Goal: Task Accomplishment & Management: Complete application form

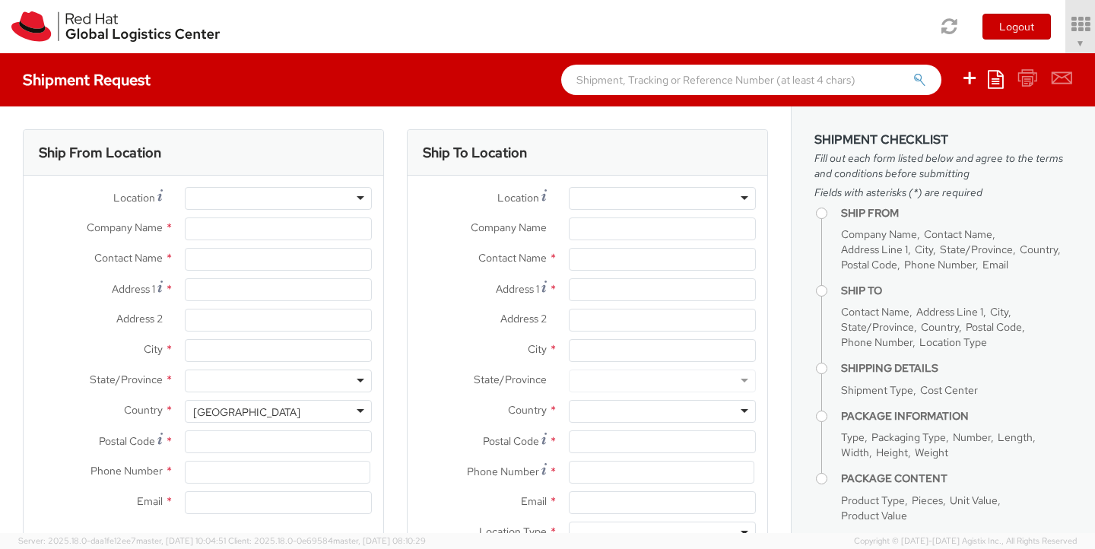
select select "490"
select select
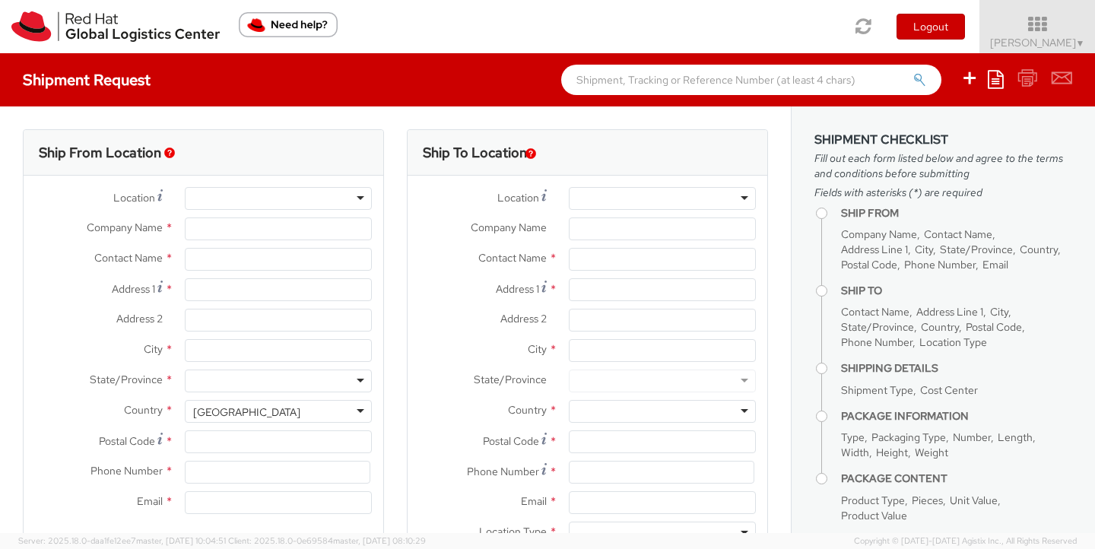
type input "Red Hat Malaysia Sdn Bhd"
type input "Tania Gail Manasse"
type input "Suite 17.01, FL 17, Gardens S Tower"
type input "MV City, Lingkaran Syed Putra"
type input "KUALA LUMPUR"
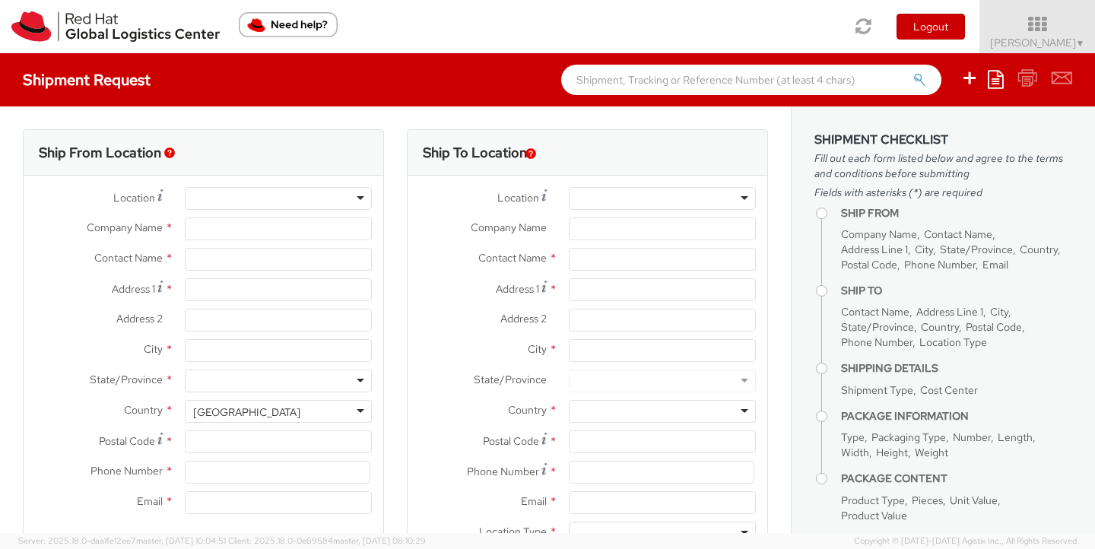
type input "59200"
type input "60327330501"
type input "tmanasse@redhat.com"
select select "CM"
select select "KGS"
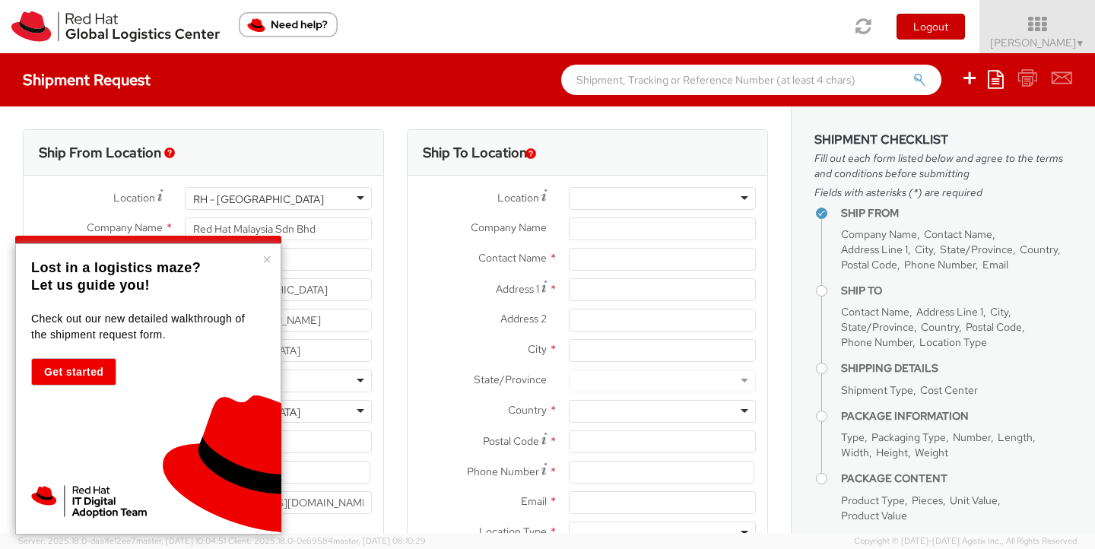
click at [418, 228] on label "Company Name *" at bounding box center [483, 228] width 150 height 20
click at [569, 228] on input "Company Name *" at bounding box center [662, 229] width 187 height 23
click at [262, 257] on button "×" at bounding box center [266, 259] width 9 height 15
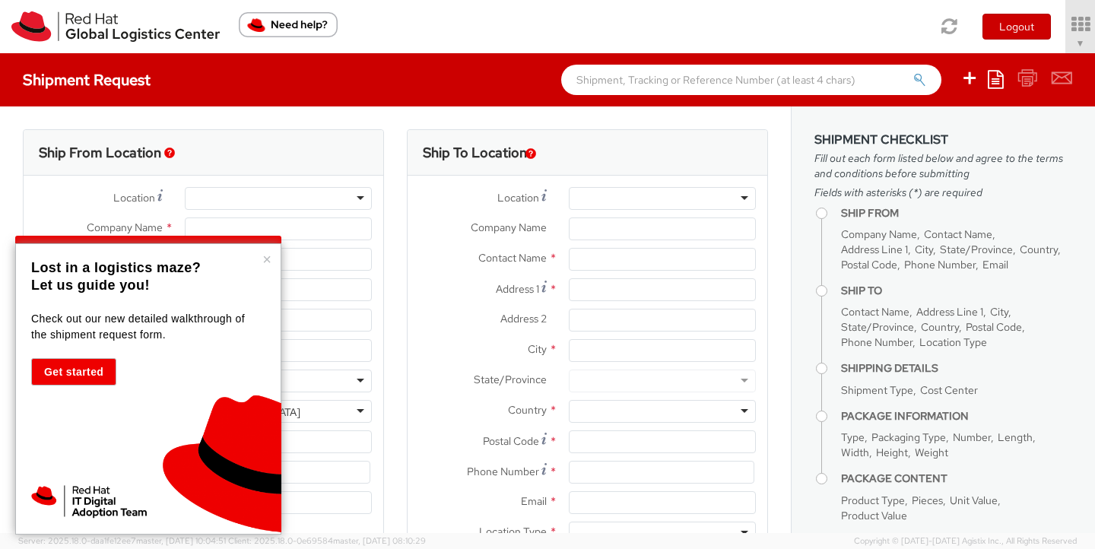
type input "Red Hat Malaysia Sdn Bhd"
type input "Tania Gail Manasse"
type input "Suite 17.01, FL 17, Gardens S Tower"
type input "MV City, Lingkaran Syed Putra"
type input "KUALA LUMPUR"
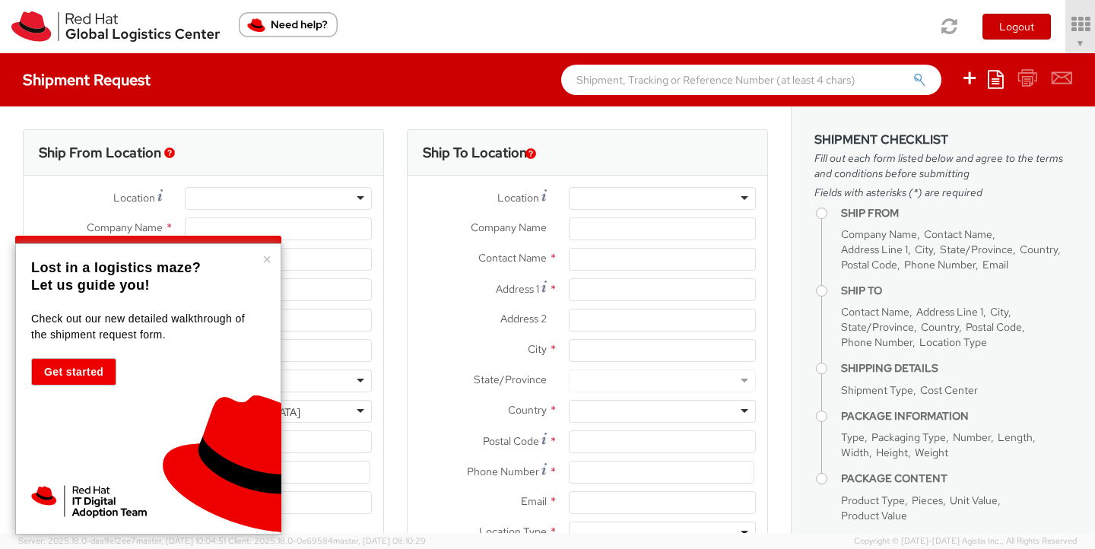
type input "59200"
type input "60327330501"
type input "tmanasse@redhat.com"
select select "CM"
select select "KGS"
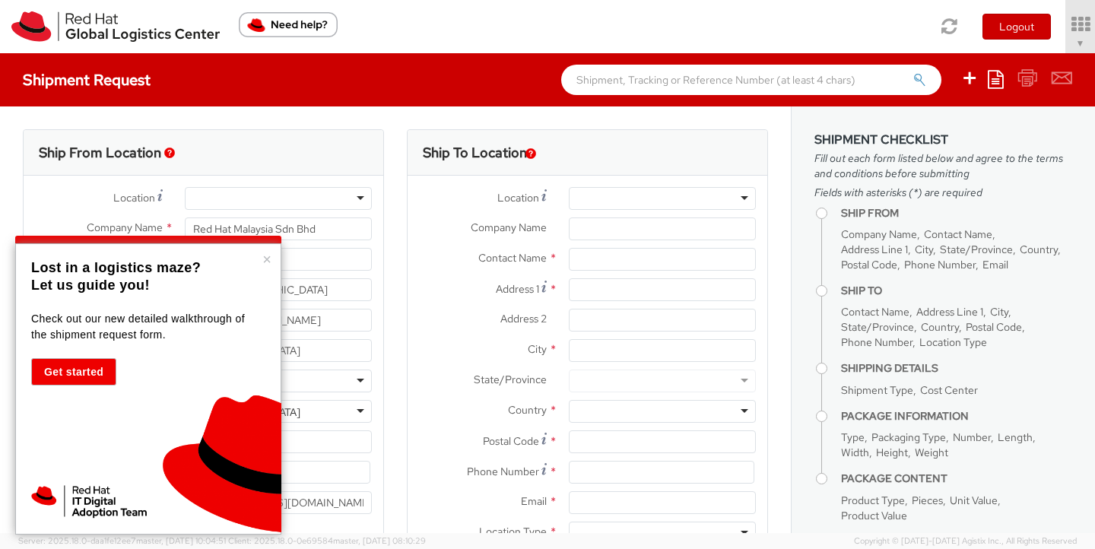
select select "490"
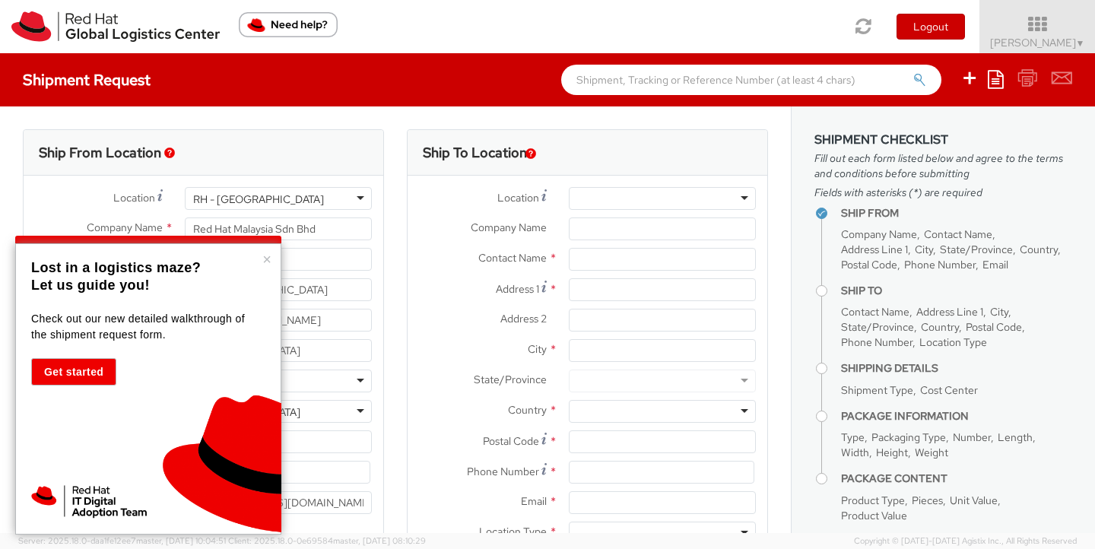
select select
click at [267, 260] on button "×" at bounding box center [266, 259] width 9 height 15
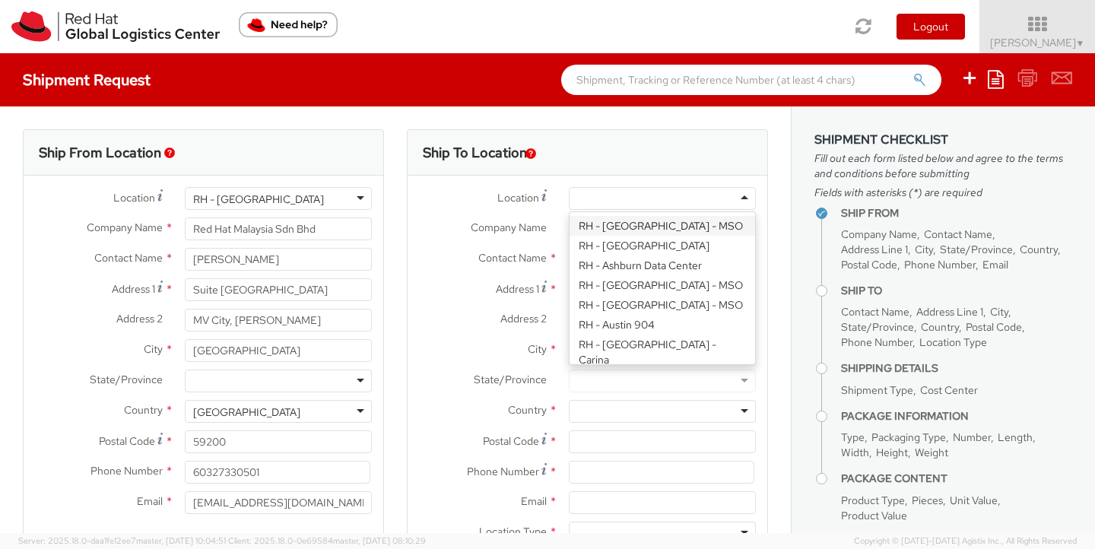
click at [608, 196] on div at bounding box center [662, 198] width 187 height 23
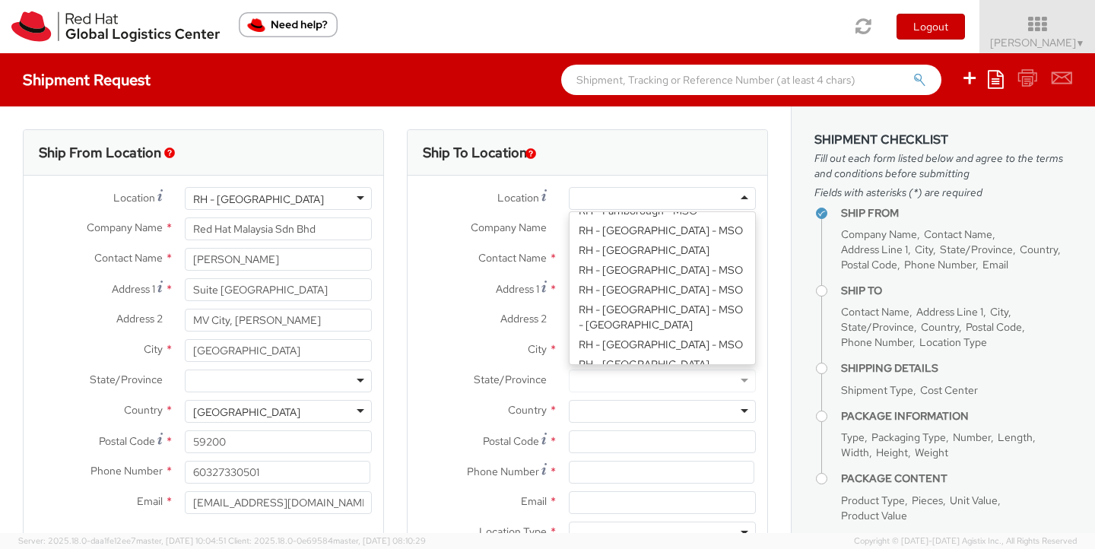
scroll to position [1188, 0]
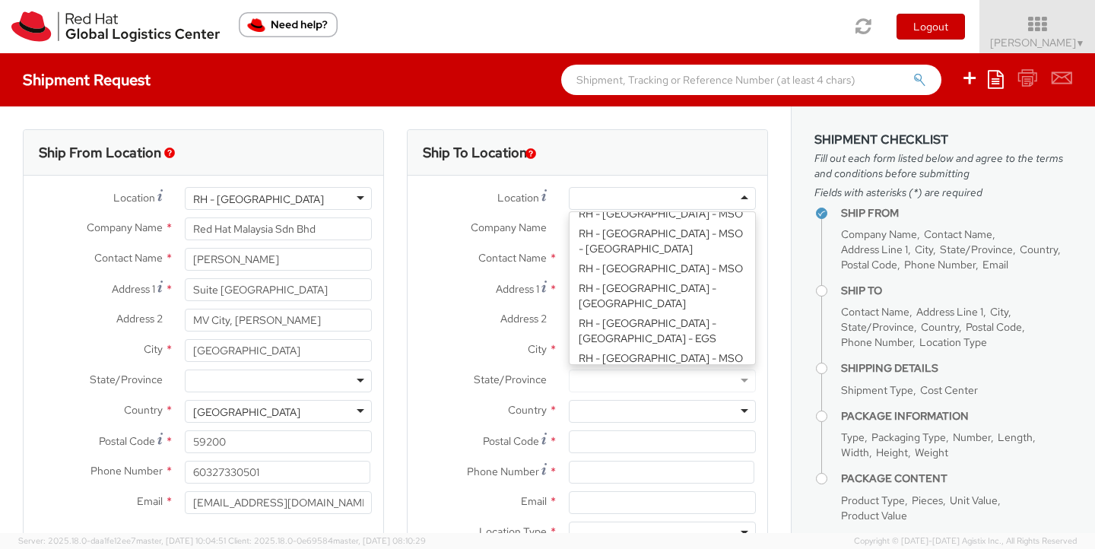
type input "PT. Red Hat Indonesia"
type input "Scbd, Jl. Jend. Sudirman No.52-53"
type input "Kebayoran Baru"
type input "JAKARTA"
type input "12190"
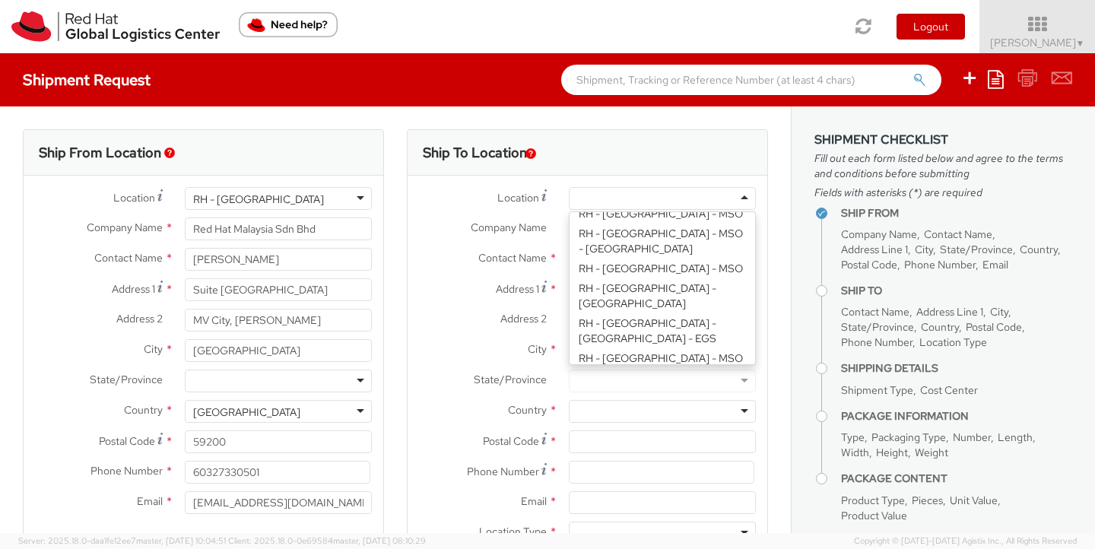
type input "+62 21 27899808"
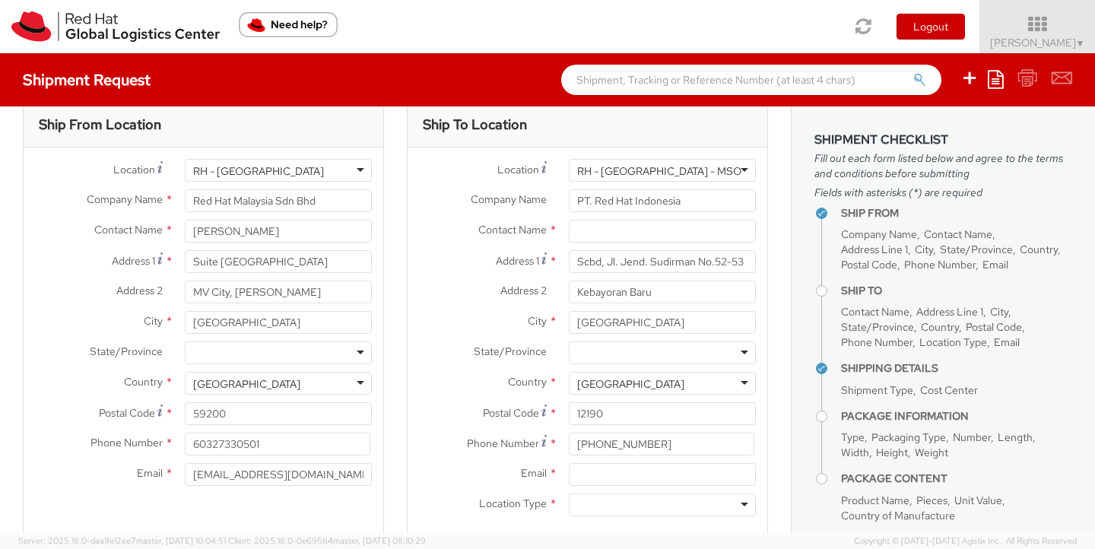
scroll to position [100, 0]
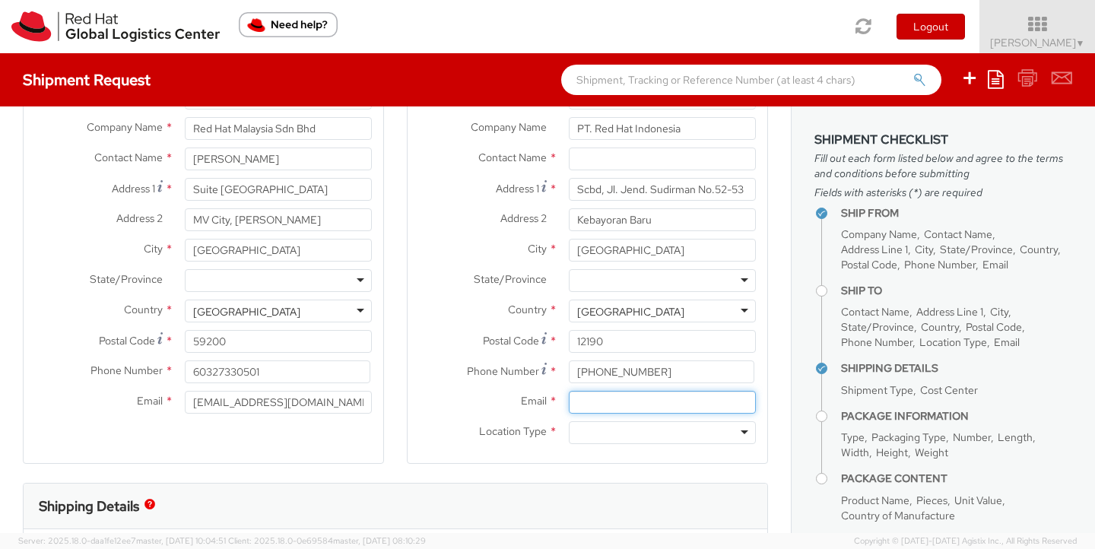
click at [629, 404] on input "Email *" at bounding box center [662, 402] width 187 height 23
type input "a"
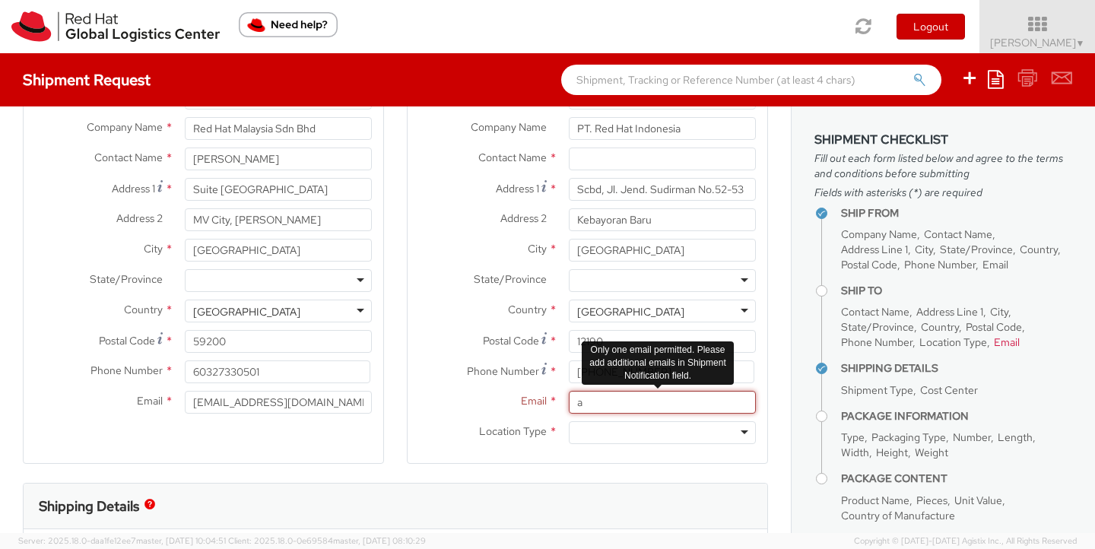
drag, startPoint x: 593, startPoint y: 404, endPoint x: 562, endPoint y: 405, distance: 31.2
click at [569, 405] on input "a" at bounding box center [662, 402] width 187 height 23
paste input "asari@redhat.com"
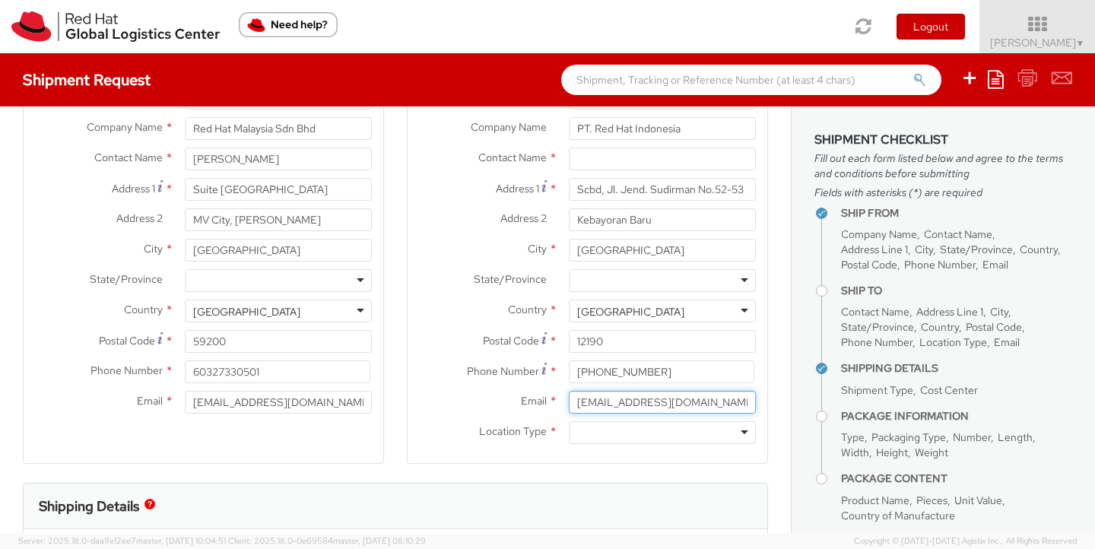
type input "asari@redhat.com"
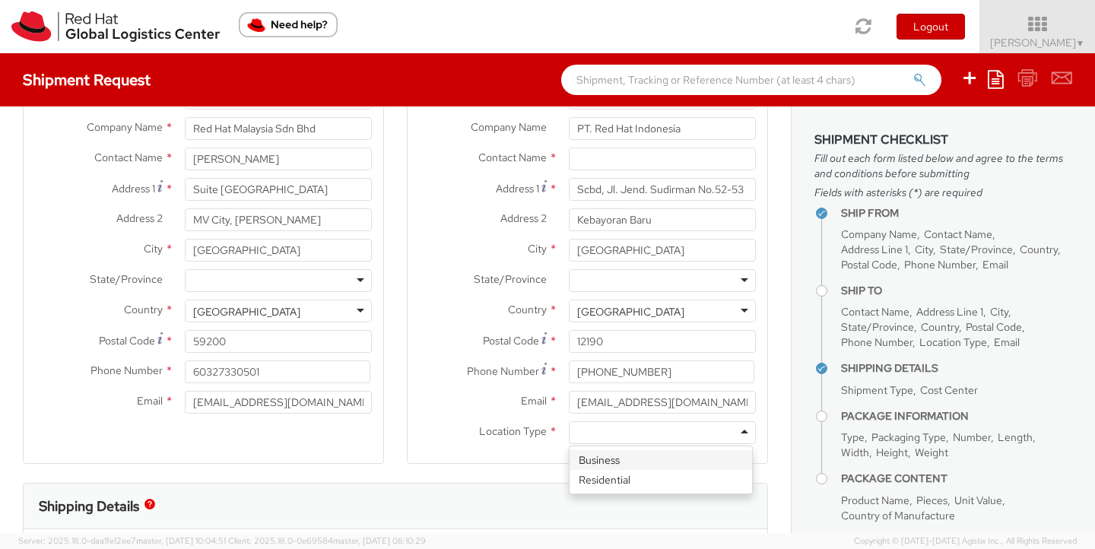
click at [604, 440] on div at bounding box center [662, 432] width 187 height 23
click at [575, 468] on div "Ship To Location Location * RH - Jakarta - MSO RH - Jakarta - MSO RH - Amsterda…" at bounding box center [587, 256] width 361 height 454
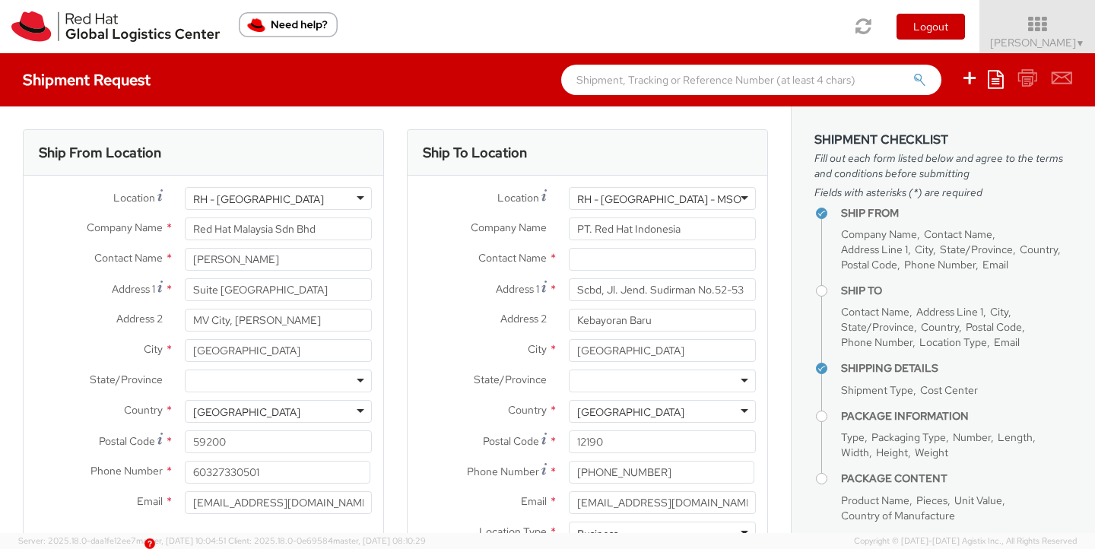
scroll to position [0, 0]
click at [576, 249] on input "text" at bounding box center [662, 259] width 187 height 23
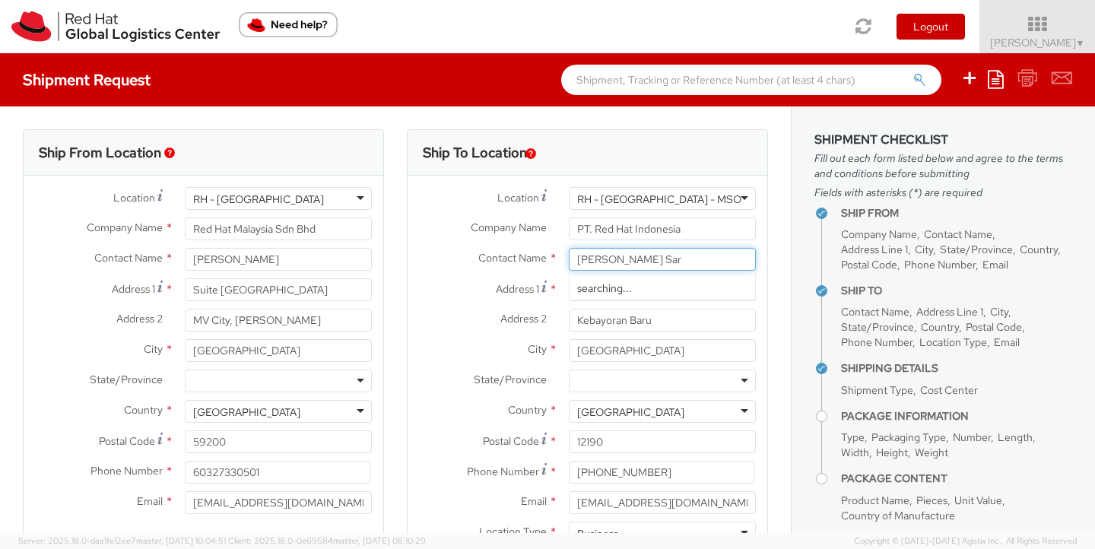
type input "Angrum Sari"
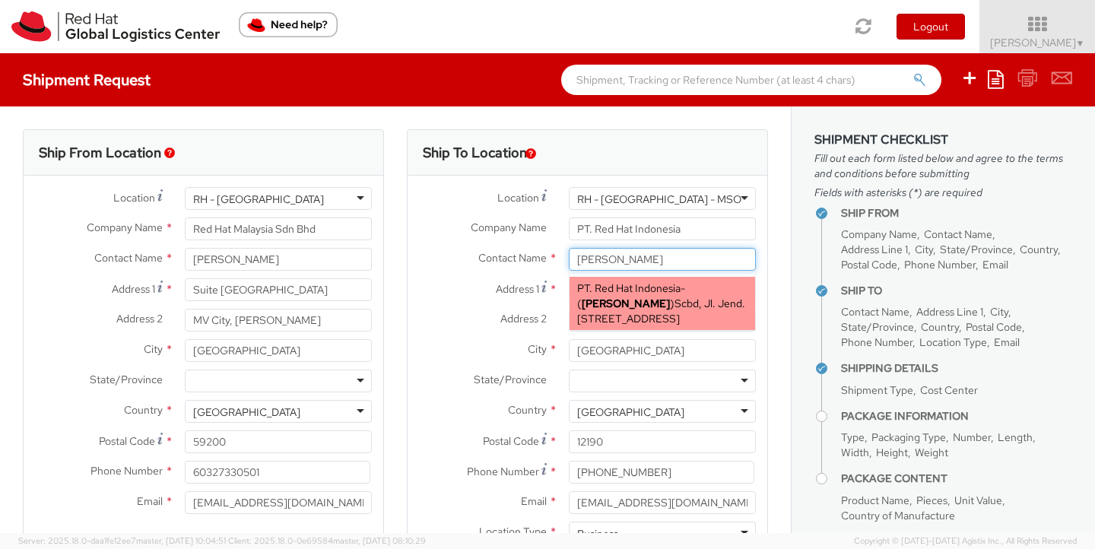
click at [684, 289] on div "PT. Red Hat Indonesia - ( Angrum Sari ) Scbd, Jl. Jend. Sudirman No.52-53, Keba…" at bounding box center [663, 303] width 186 height 53
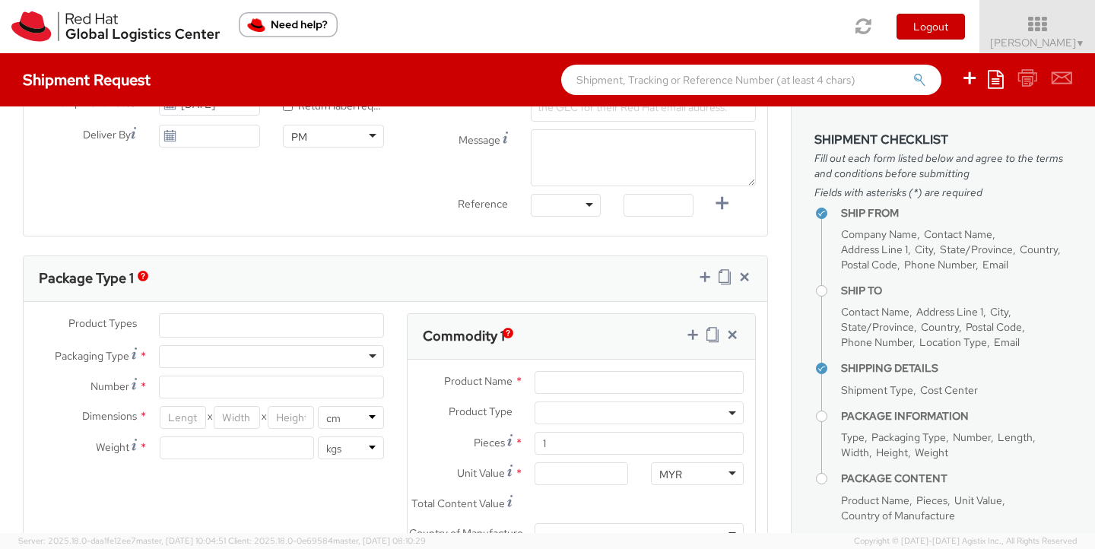
scroll to position [611, 0]
type input "Angrum Sari"
click at [305, 332] on ul at bounding box center [272, 323] width 224 height 23
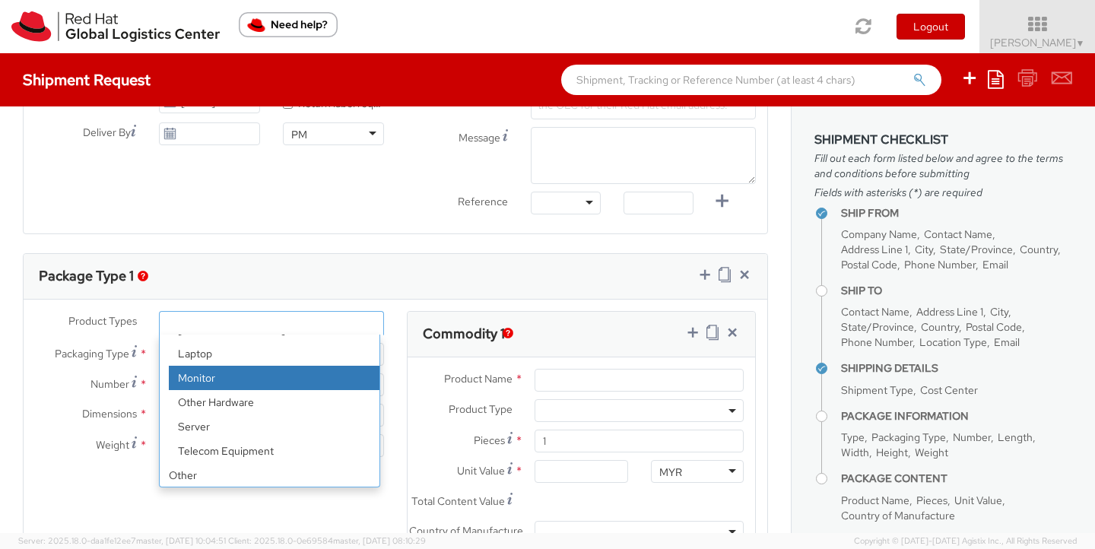
scroll to position [67, 0]
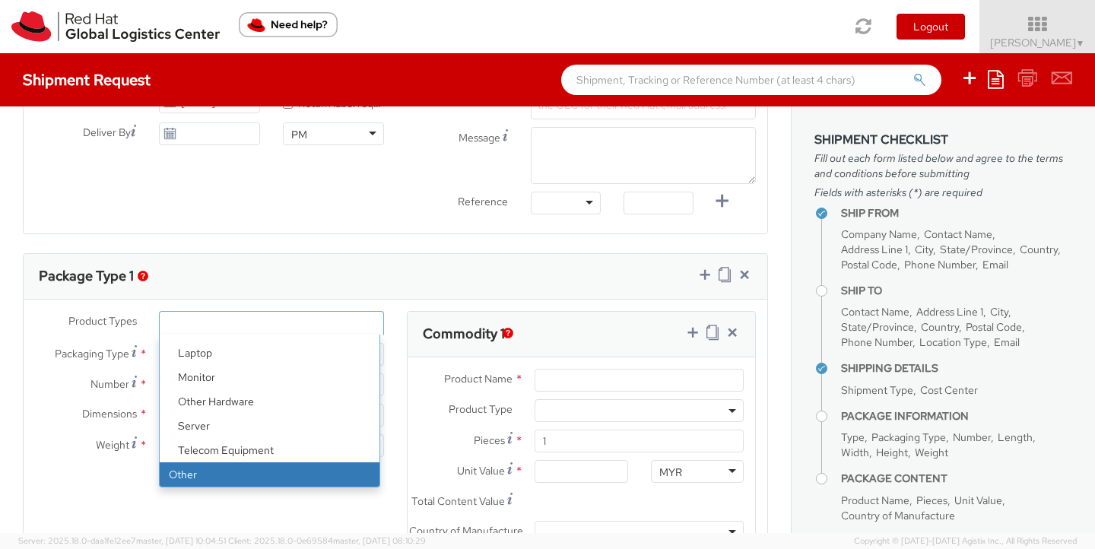
select select "OTHER"
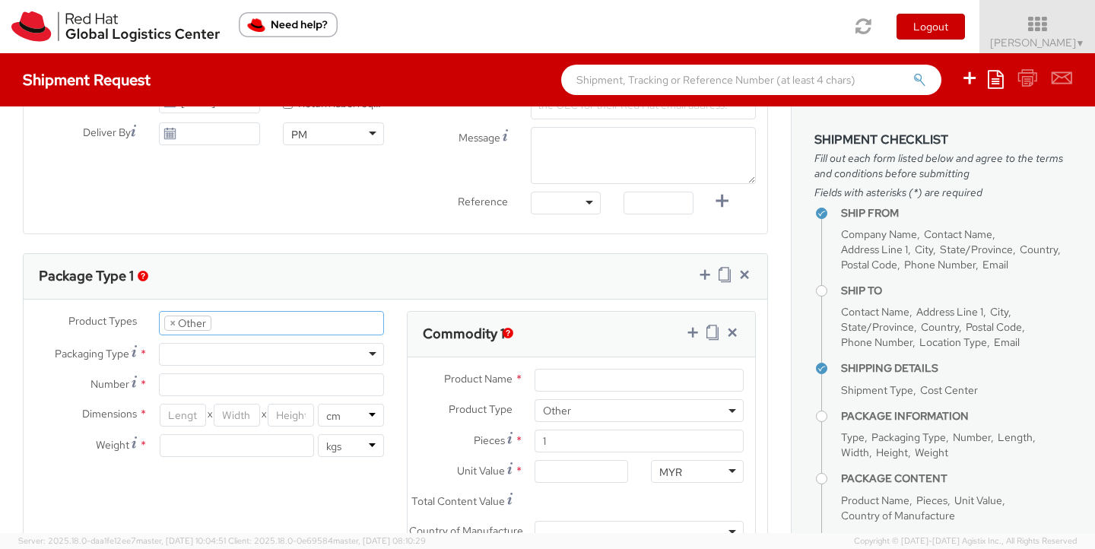
scroll to position [122, 0]
click at [234, 355] on div at bounding box center [271, 354] width 225 height 23
type input "1"
type input "24.13"
type input "31.75"
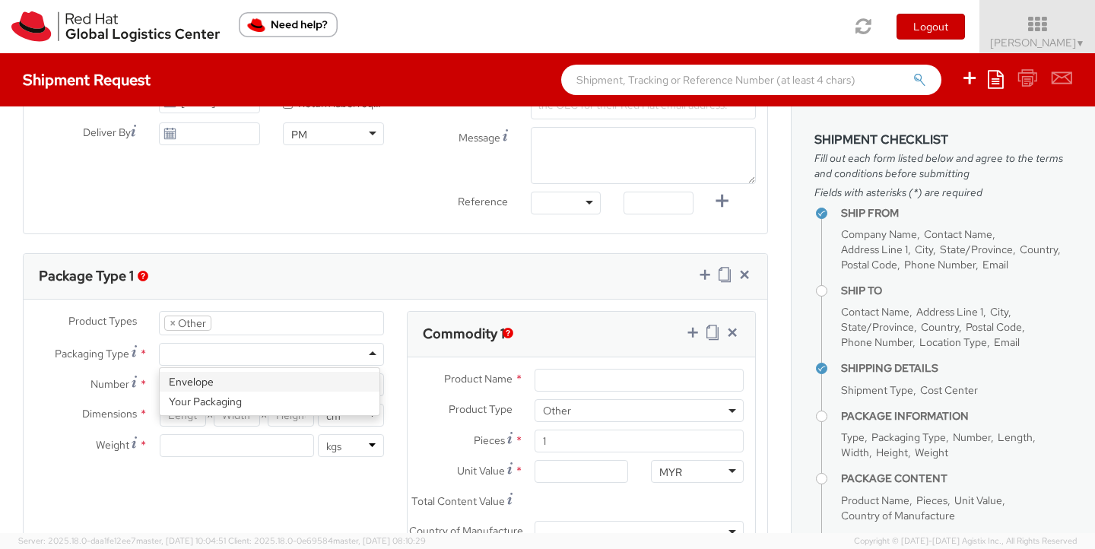
type input "0.64"
type input "0.5"
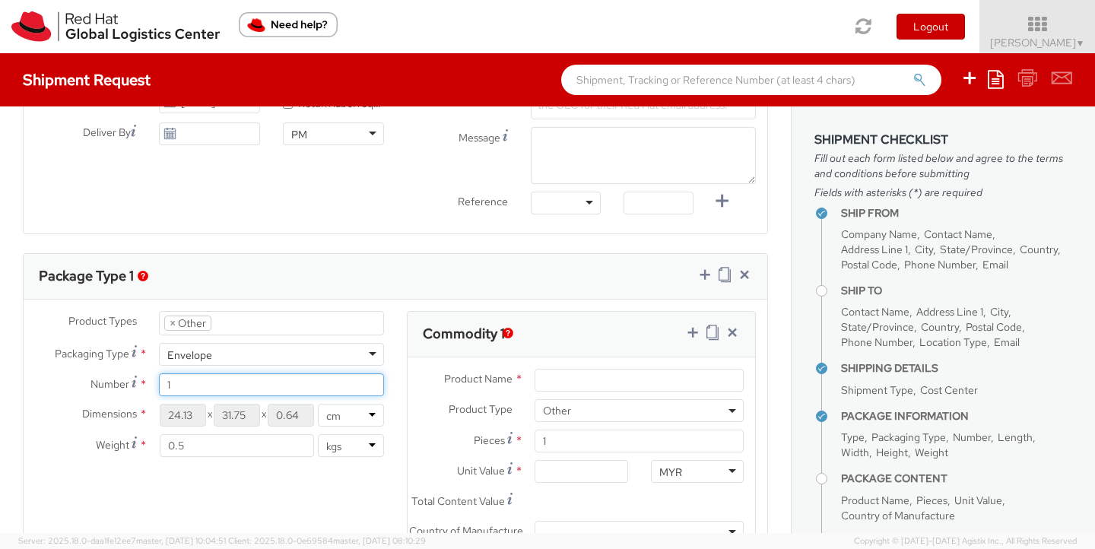
click at [229, 381] on input "1" at bounding box center [271, 384] width 225 height 23
click at [327, 481] on div "Product Types * Documents Docking Station Laptop Monitor Other Hardware Server …" at bounding box center [396, 478] width 744 height 334
click at [264, 323] on ul "× Other" at bounding box center [272, 323] width 224 height 23
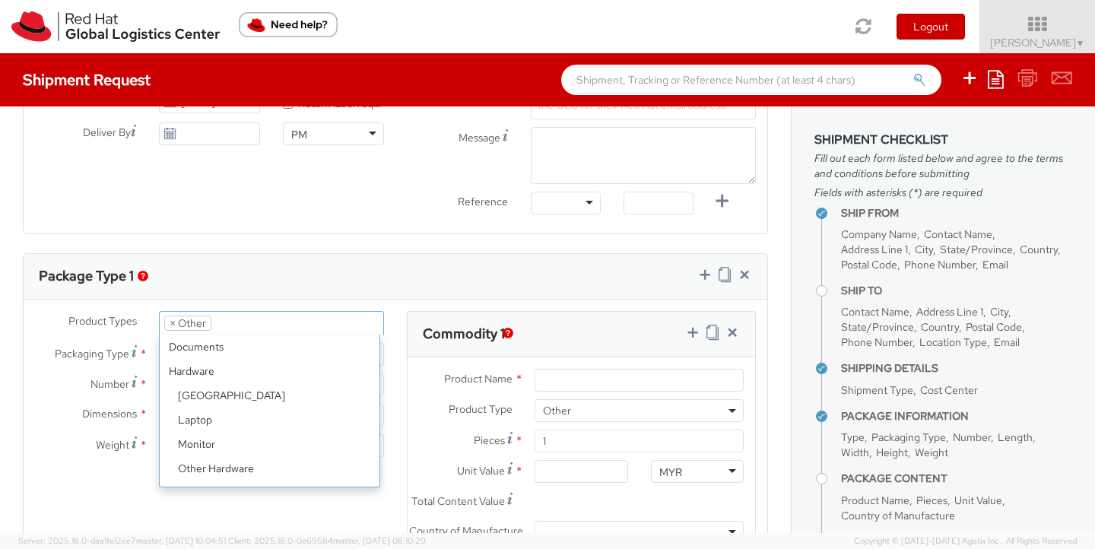
scroll to position [67, 0]
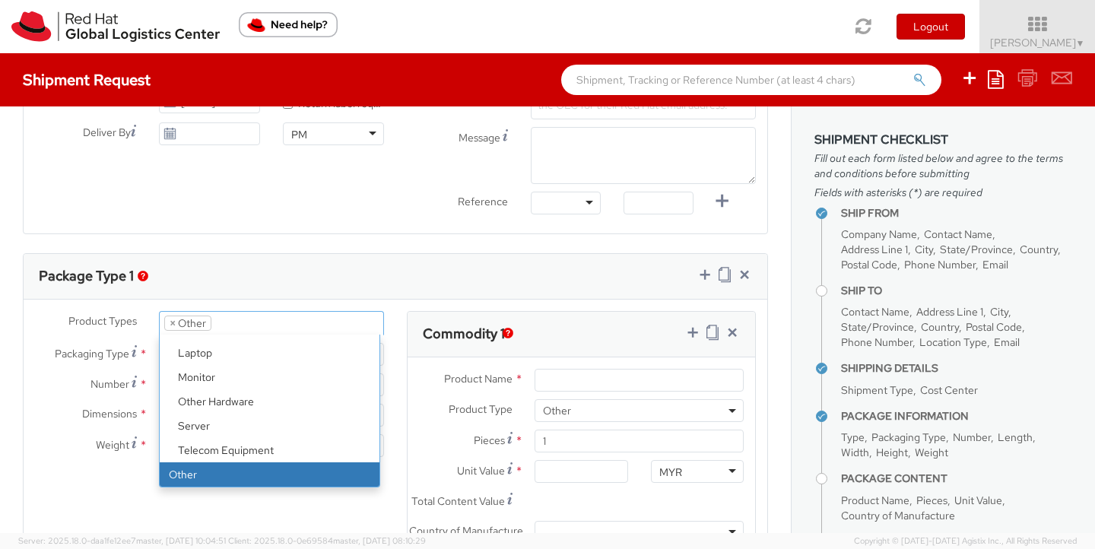
click at [354, 528] on div "Product Types * Documents Docking Station Laptop Monitor Other Hardware Server …" at bounding box center [396, 478] width 744 height 334
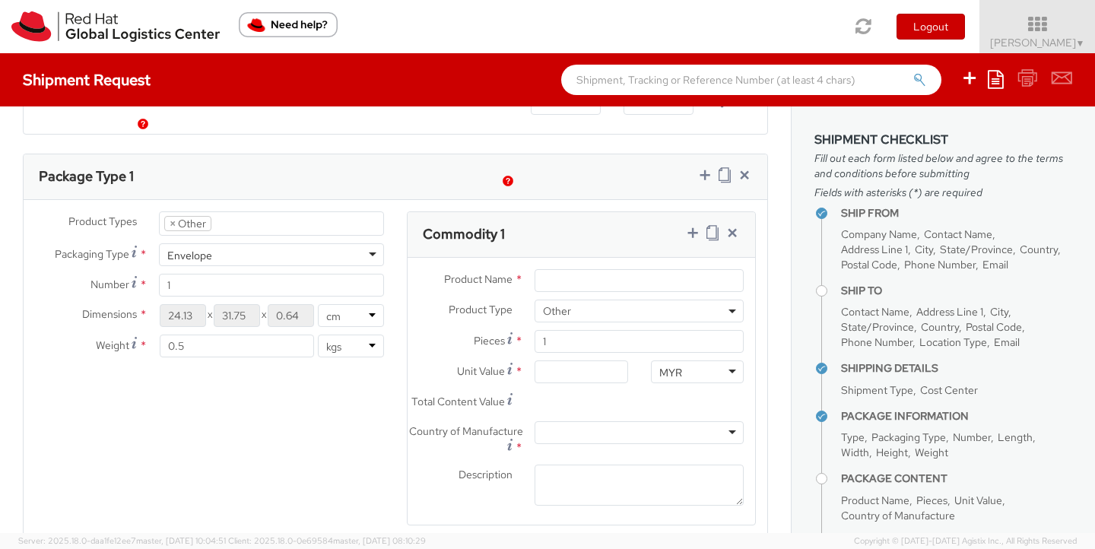
scroll to position [764, 0]
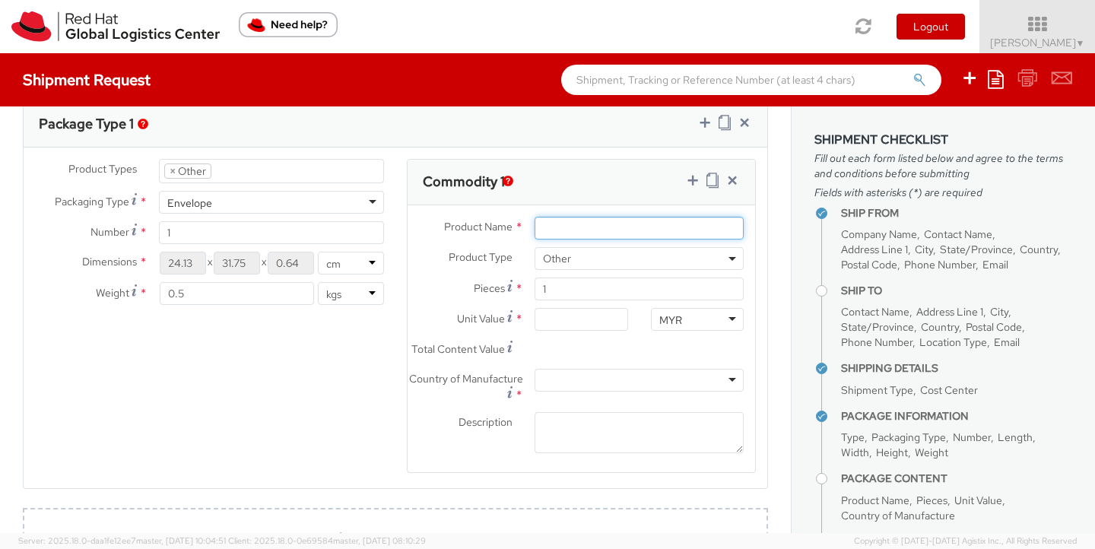
click at [635, 227] on input "Product Name *" at bounding box center [639, 228] width 209 height 23
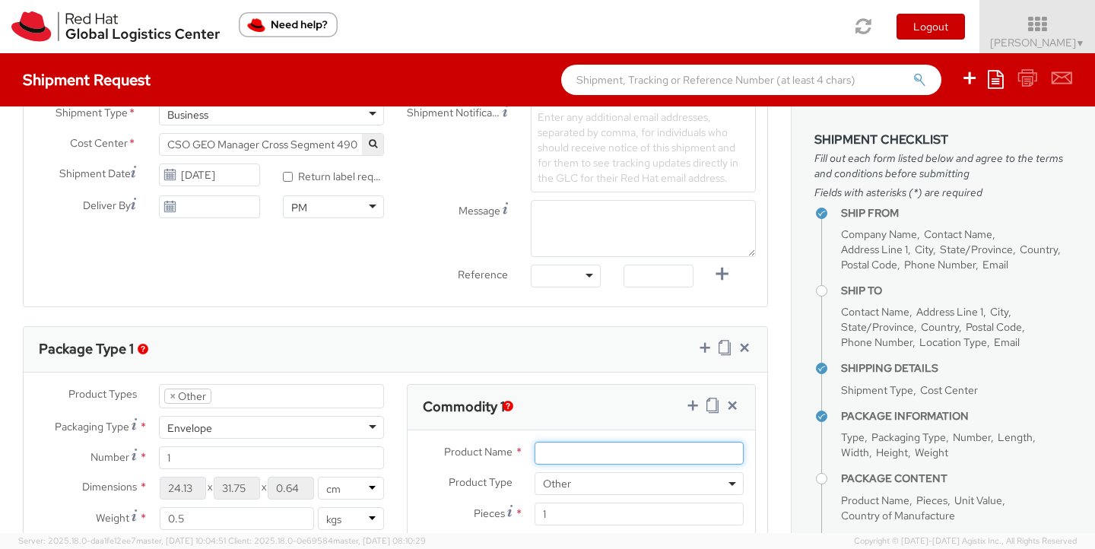
scroll to position [538, 0]
click at [725, 406] on icon at bounding box center [732, 405] width 15 height 15
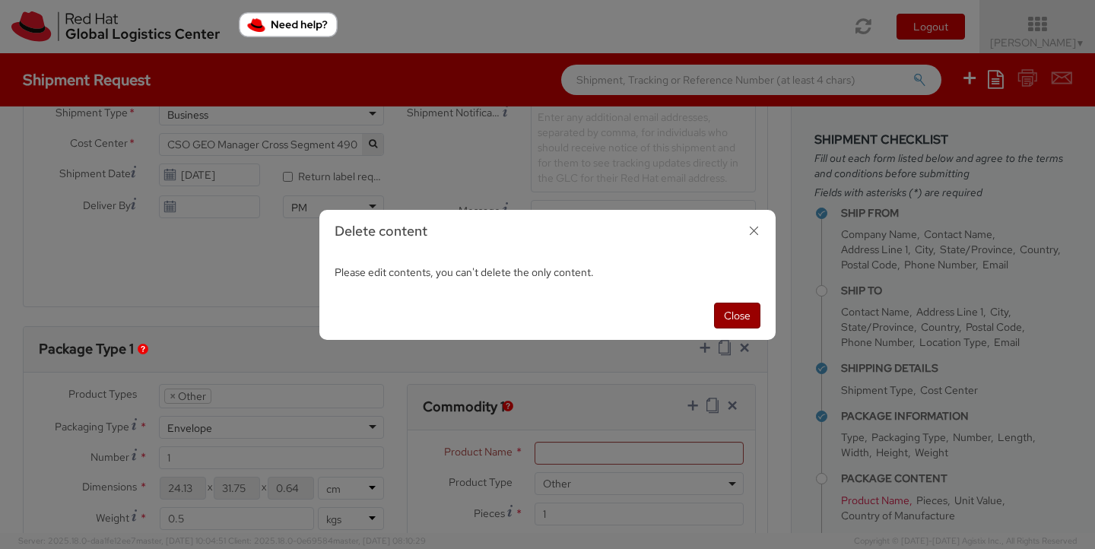
click at [745, 319] on button "Close" at bounding box center [737, 316] width 46 height 26
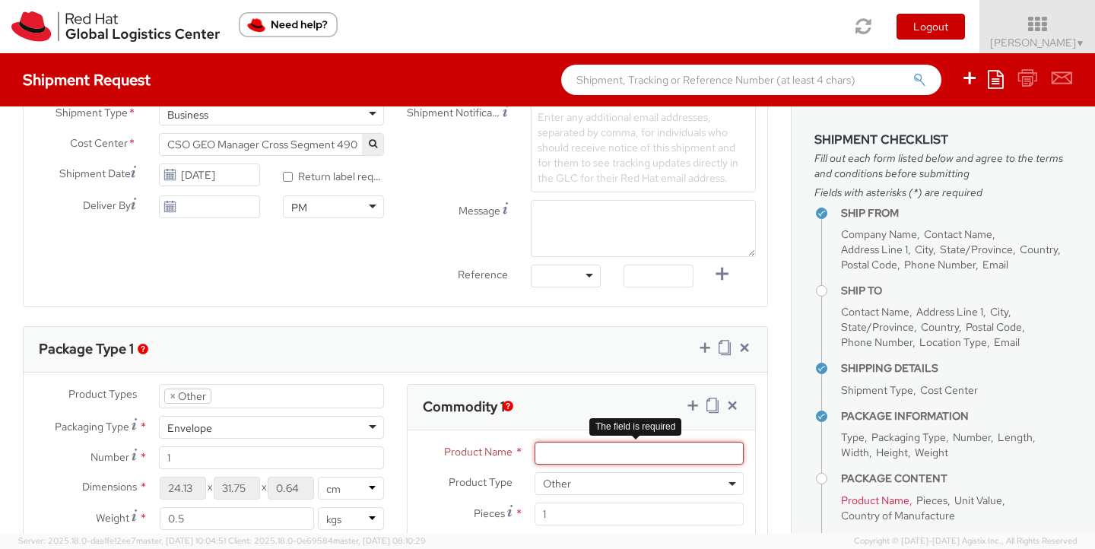
click at [600, 460] on input "Product Name *" at bounding box center [639, 453] width 209 height 23
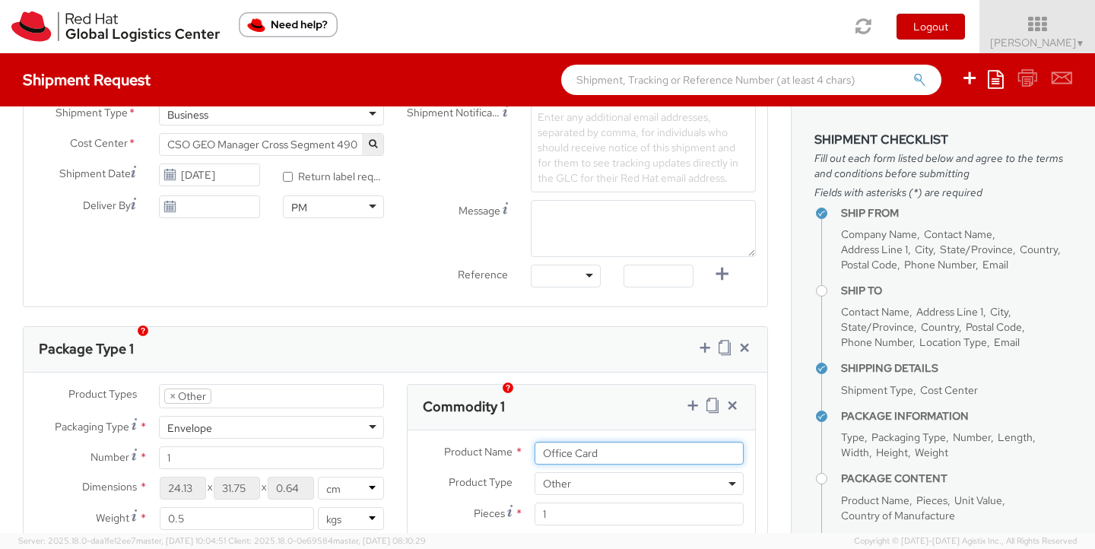
scroll to position [655, 0]
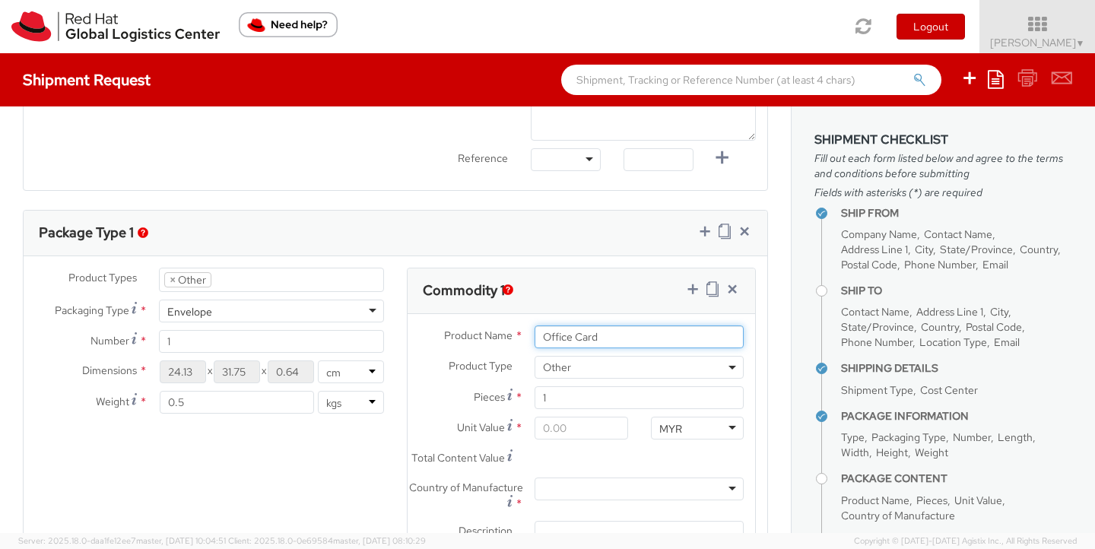
type input "Office Card"
click at [537, 433] on input "Unit Value *" at bounding box center [581, 428] width 93 height 23
drag, startPoint x: 537, startPoint y: 433, endPoint x: 583, endPoint y: 430, distance: 46.4
click at [583, 430] on input "Unit Value *" at bounding box center [581, 428] width 93 height 23
type input "3.00"
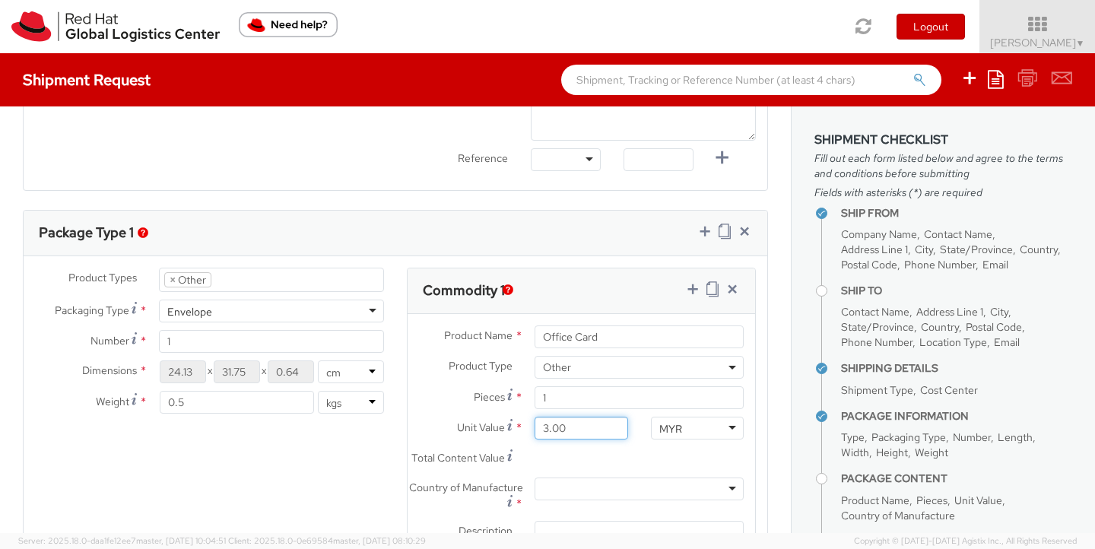
type input "3.00"
type input "30.00"
click at [641, 478] on div "Total Content Value * 30.00" at bounding box center [582, 462] width 348 height 30
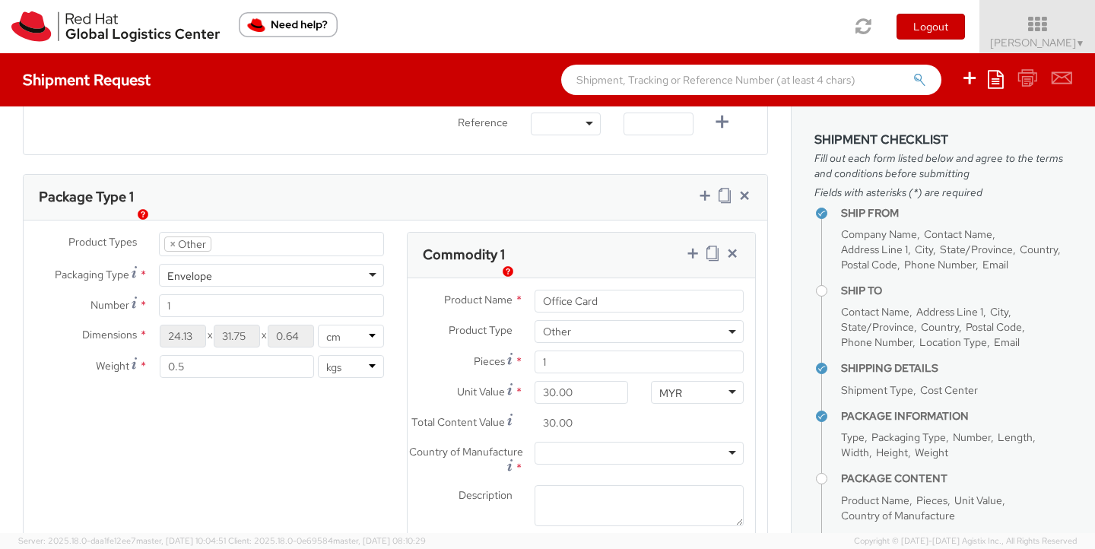
scroll to position [714, 0]
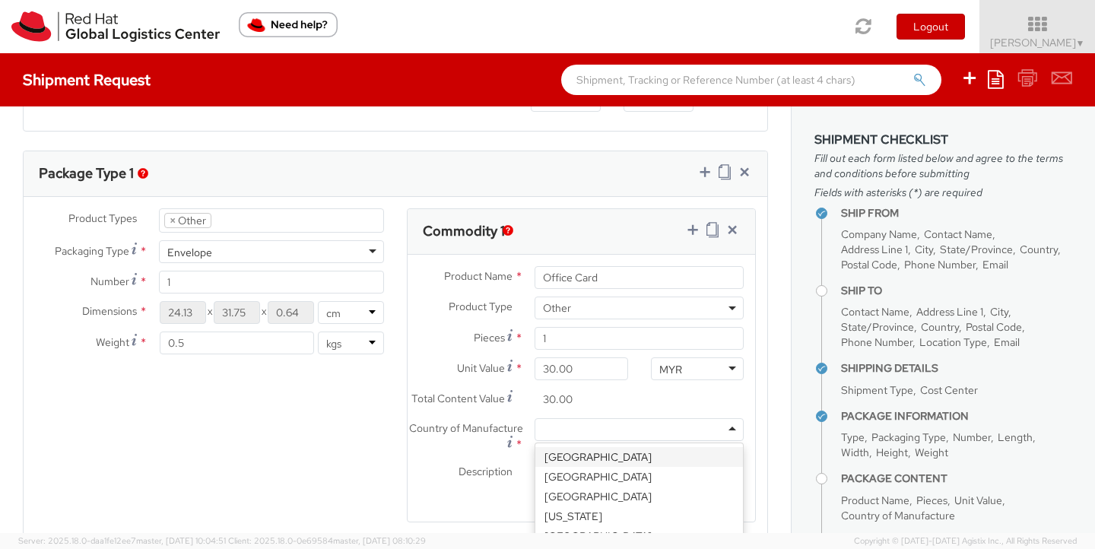
click at [565, 440] on div at bounding box center [639, 429] width 209 height 23
type input "indo"
click at [580, 454] on div "Country of Manufacture * Indonesia" at bounding box center [582, 436] width 348 height 36
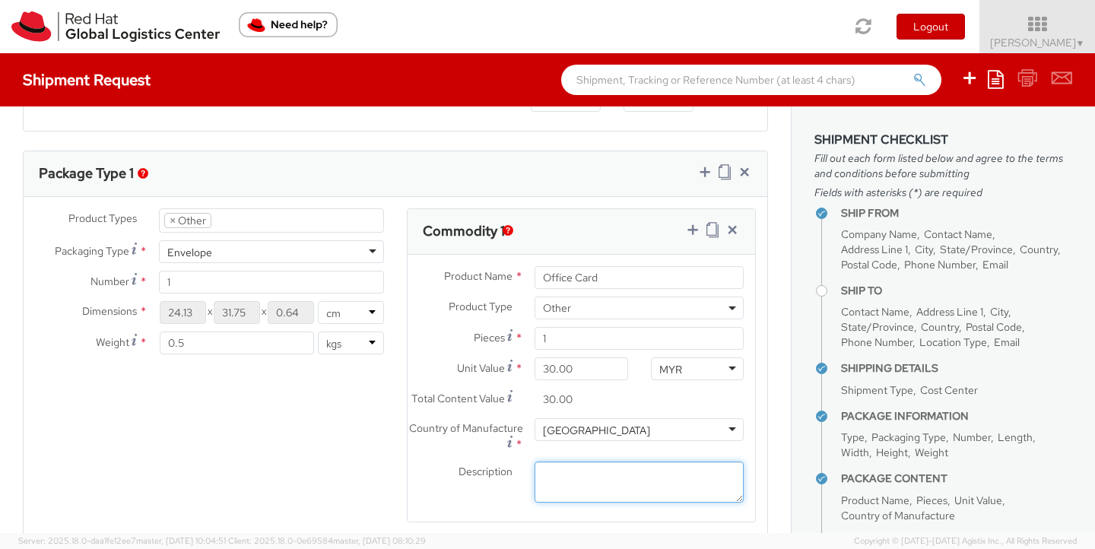
click at [566, 500] on textarea "Description *" at bounding box center [639, 483] width 209 height 42
type textarea "O"
type textarea "A"
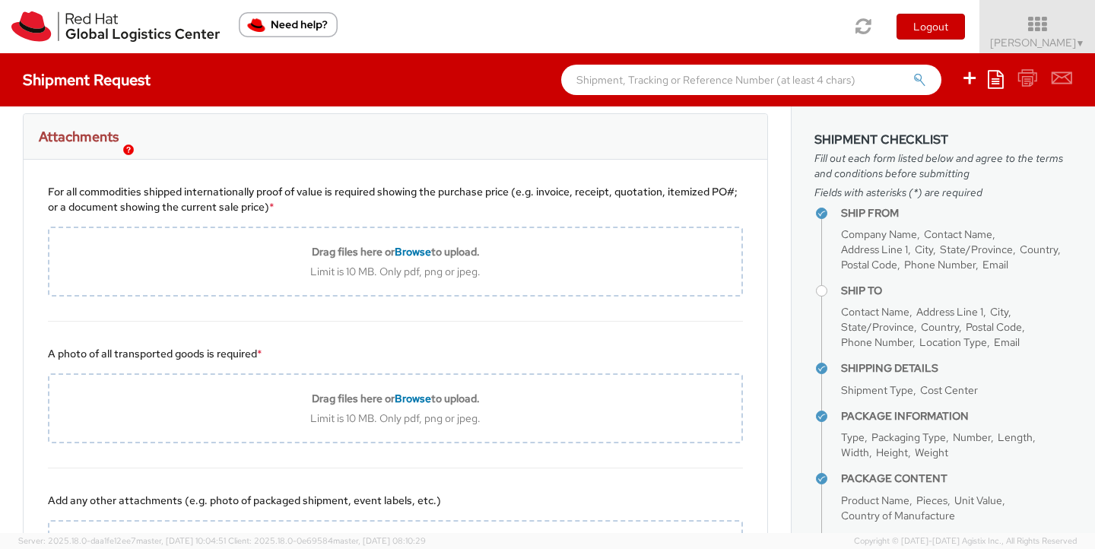
scroll to position [1238, 0]
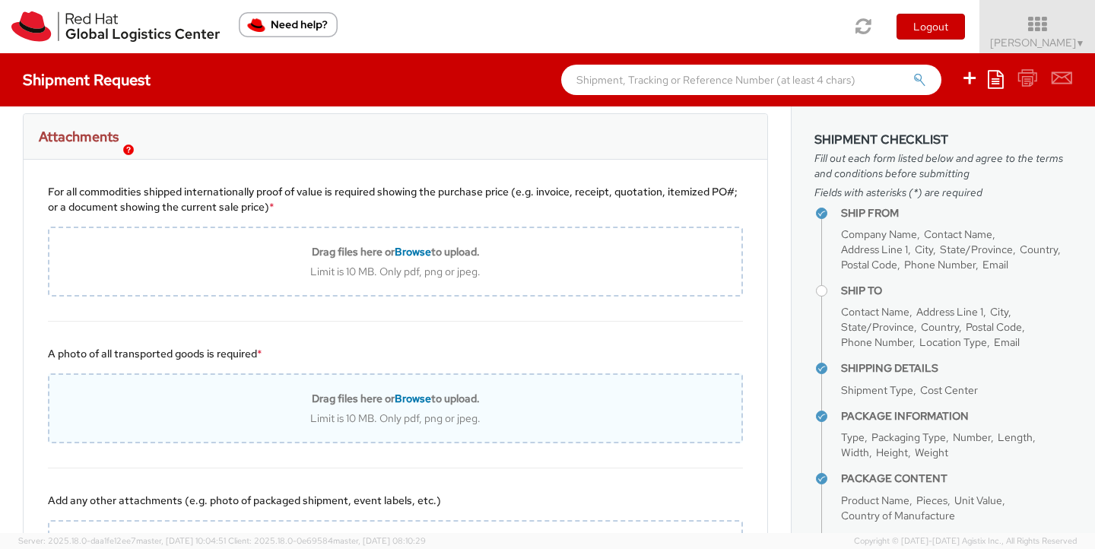
type textarea "Office Card"
click at [408, 405] on span "Browse" at bounding box center [413, 399] width 37 height 14
type input "C:\fakepath\WhatsApp Image 2025-09-04 at 14.10.11.jpeg"
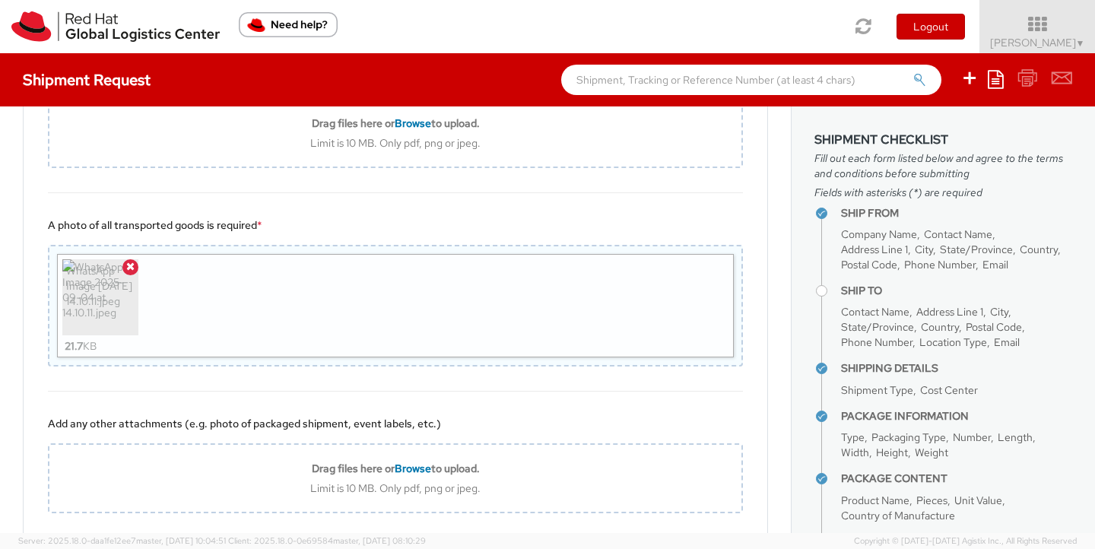
scroll to position [1465, 0]
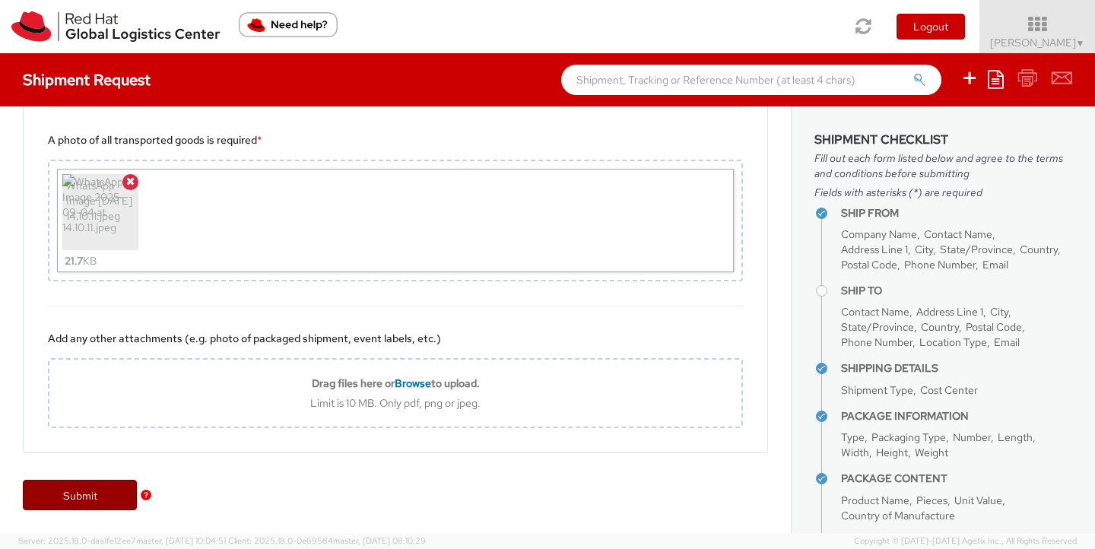
click at [96, 494] on link "Submit" at bounding box center [80, 495] width 114 height 30
click at [84, 497] on link "Submit" at bounding box center [80, 495] width 114 height 30
click at [81, 491] on link "Submit" at bounding box center [80, 495] width 114 height 30
click at [148, 494] on img "button" at bounding box center [146, 495] width 11 height 11
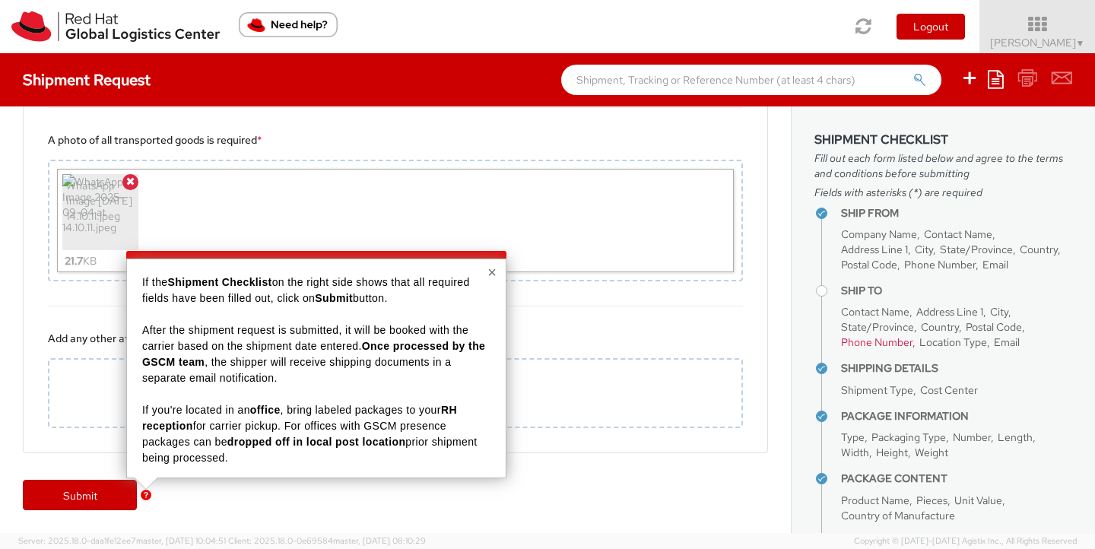
click at [255, 510] on div "Submit" at bounding box center [395, 502] width 791 height 61
click at [260, 487] on div "Submit" at bounding box center [395, 502] width 791 height 61
click at [494, 268] on button "×" at bounding box center [492, 272] width 9 height 15
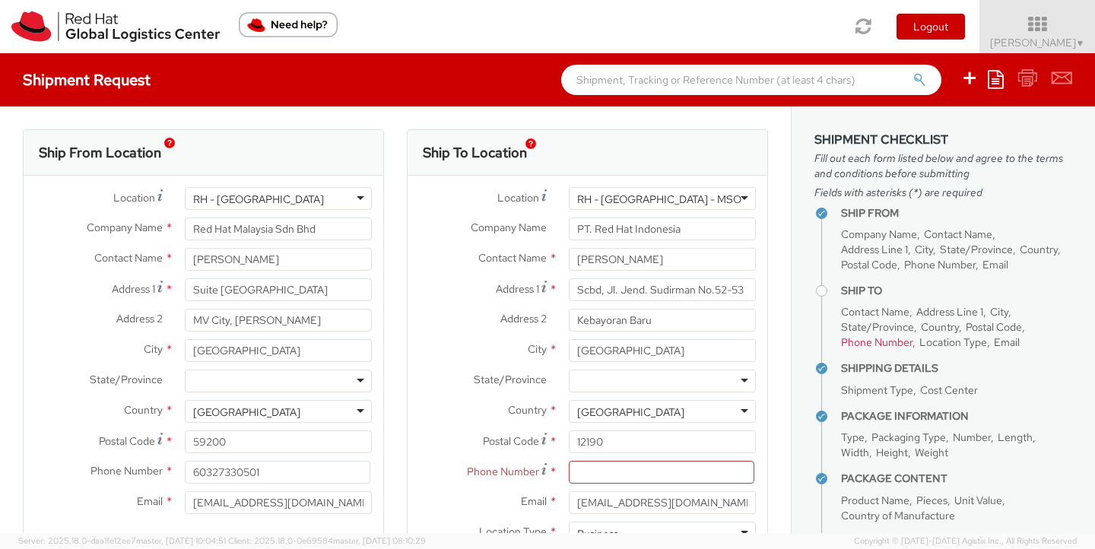
scroll to position [103, 0]
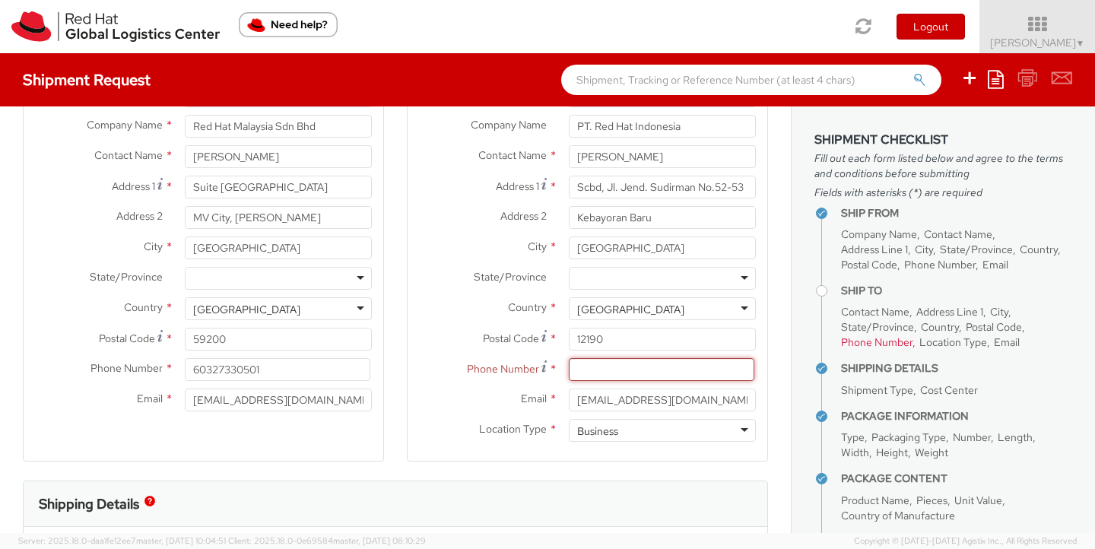
click at [584, 369] on input at bounding box center [662, 369] width 186 height 23
click at [441, 420] on label "Location Type *" at bounding box center [483, 429] width 150 height 20
click at [643, 148] on input "Angrum Sari" at bounding box center [662, 156] width 187 height 23
paste input "+62 21 50166868"
type input "+62 21 50166868"
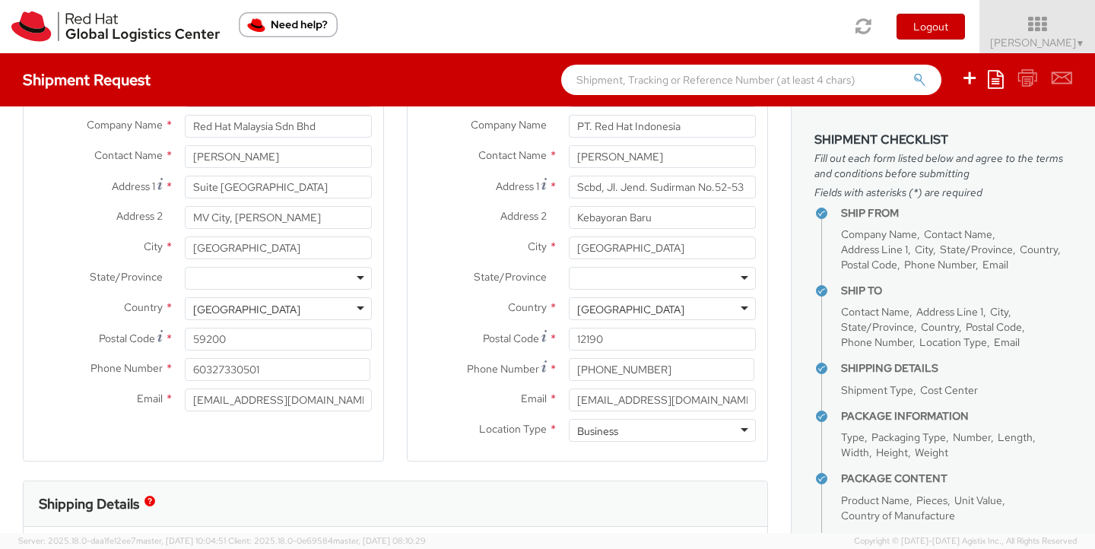
click at [456, 409] on div "Email * asari@redhat.com" at bounding box center [588, 400] width 360 height 23
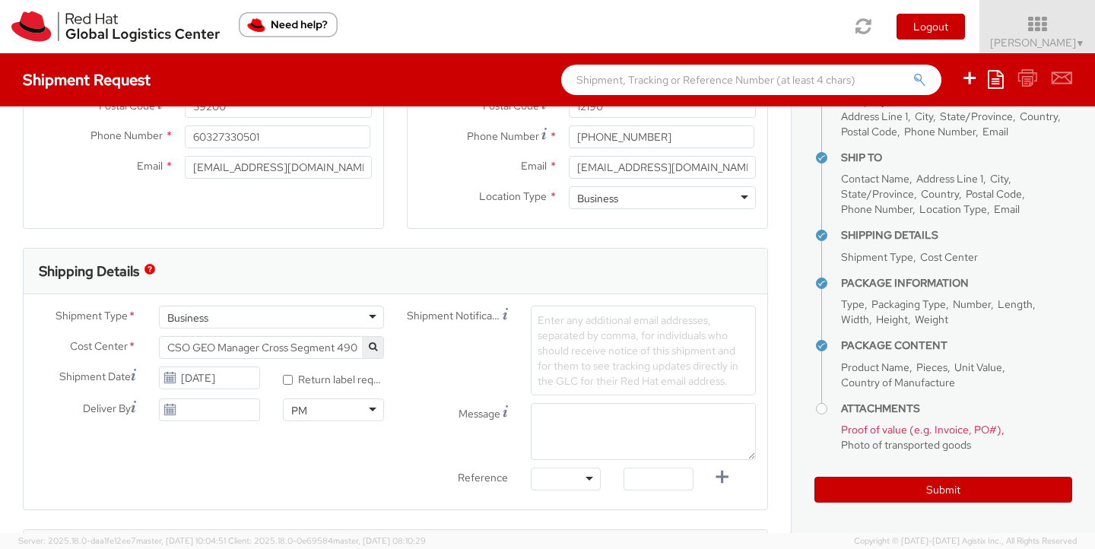
scroll to position [335, 0]
click at [165, 412] on use at bounding box center [169, 409] width 11 height 11
click at [168, 411] on icon at bounding box center [170, 410] width 13 height 12
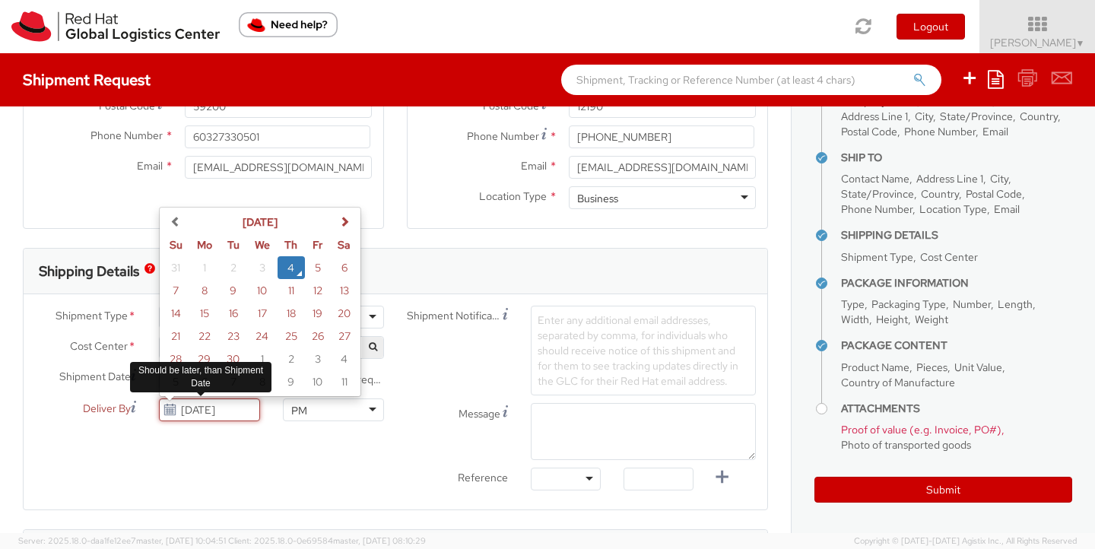
click at [196, 411] on input "09/04/2025" at bounding box center [209, 410] width 101 height 23
click at [287, 267] on td "4" at bounding box center [291, 267] width 27 height 23
click at [211, 410] on input "09/04/2025" at bounding box center [209, 410] width 101 height 23
click at [211, 293] on td "8" at bounding box center [204, 290] width 30 height 23
type input "09/08/2025"
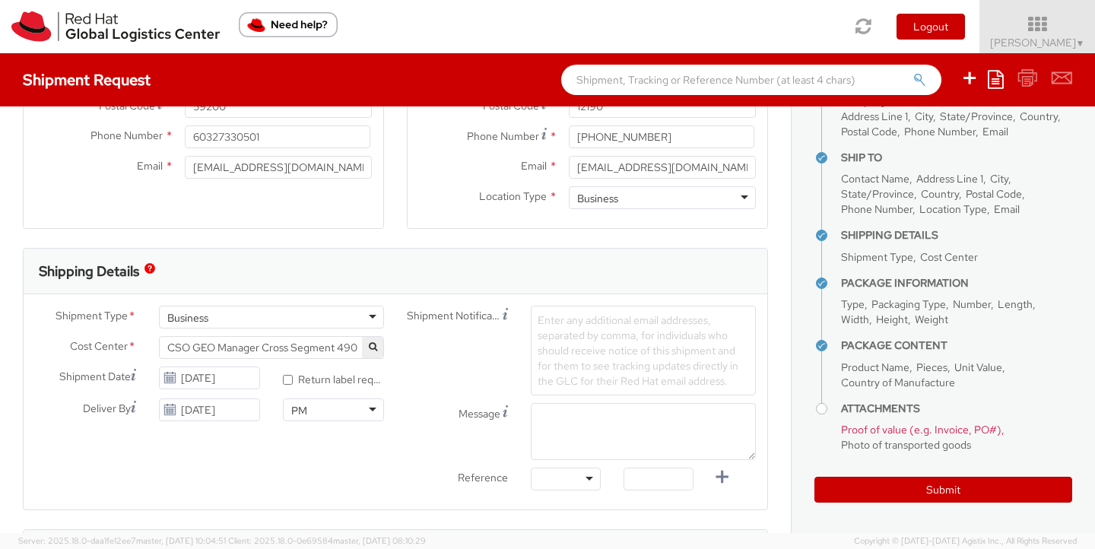
click at [327, 458] on div "Shipment Type * Business Business Business Cost Center * CSO GEO Manager Cross …" at bounding box center [396, 402] width 744 height 192
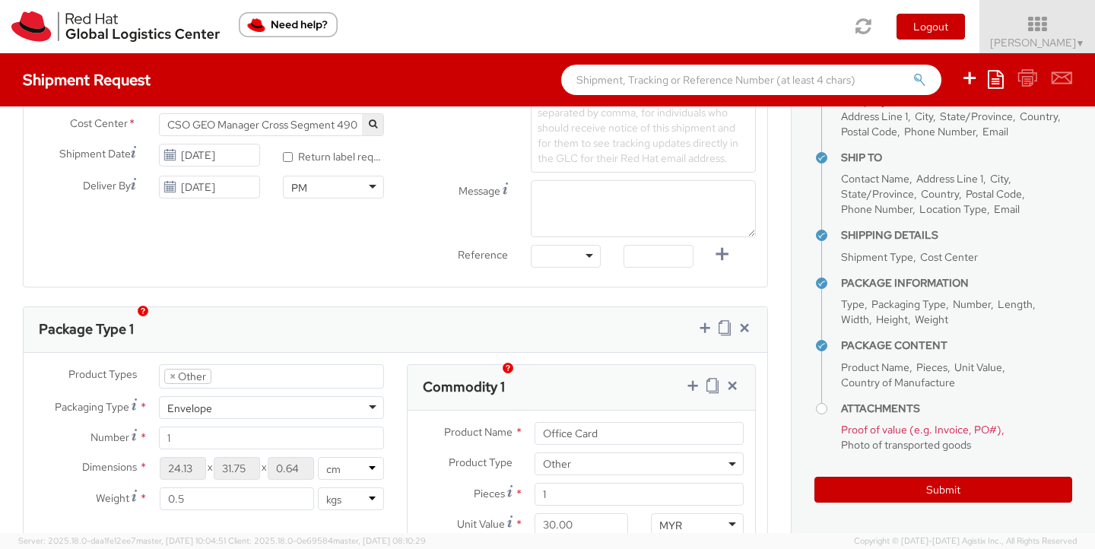
scroll to position [739, 0]
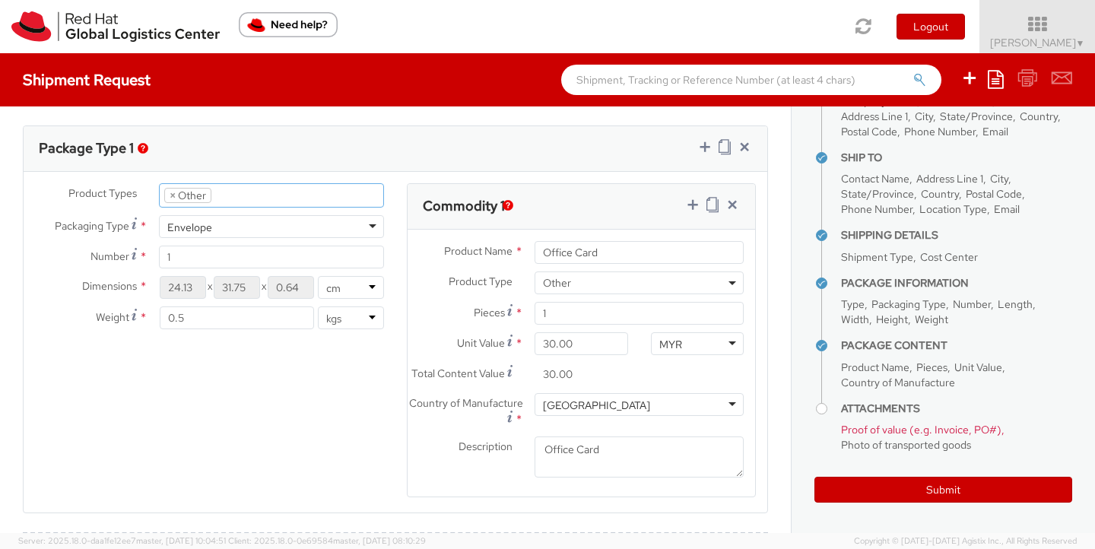
click at [193, 196] on li "× Other" at bounding box center [187, 195] width 47 height 15
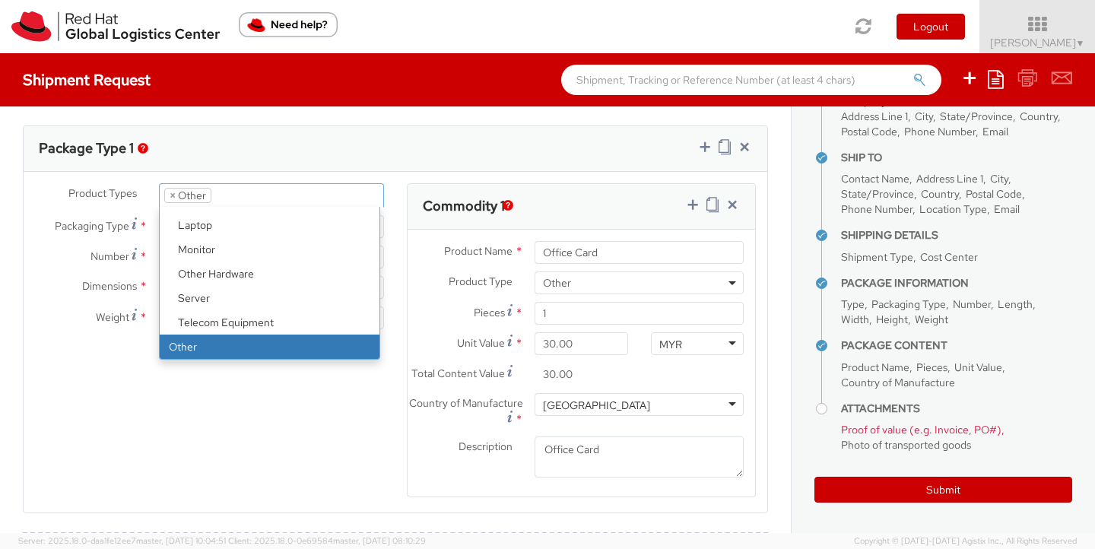
scroll to position [70, 0]
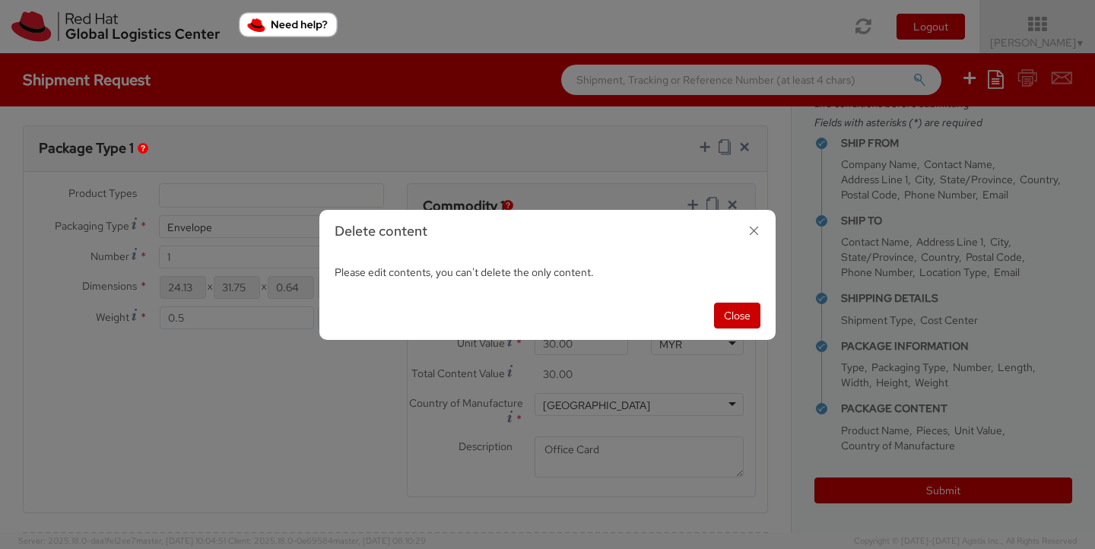
click at [752, 233] on icon "button" at bounding box center [754, 231] width 22 height 22
select select "OTHER"
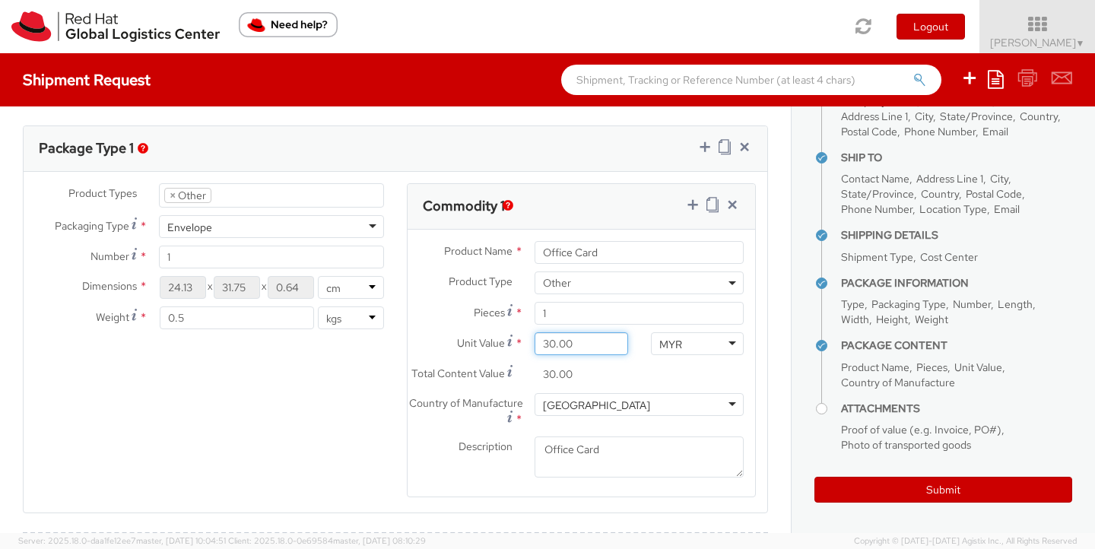
click at [570, 348] on input "30.00" at bounding box center [581, 343] width 93 height 23
drag, startPoint x: 572, startPoint y: 347, endPoint x: 523, endPoint y: 347, distance: 48.7
click at [523, 347] on div "30.00" at bounding box center [581, 343] width 116 height 23
type input "0.00"
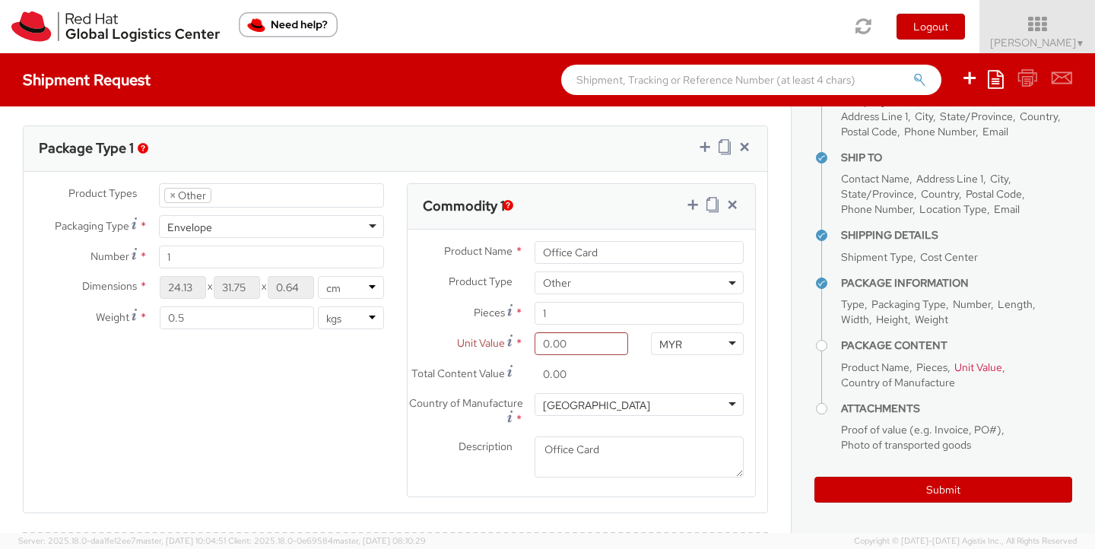
click at [359, 395] on div "Product Types * Documents Docking Station Laptop Monitor Other Hardware Server …" at bounding box center [396, 350] width 744 height 334
click at [523, 344] on div "0.00" at bounding box center [581, 343] width 116 height 23
click at [310, 420] on div "Product Types * Documents Docking Station Laptop Monitor Other Hardware Server …" at bounding box center [396, 350] width 744 height 334
click at [636, 284] on span "Other" at bounding box center [639, 283] width 192 height 14
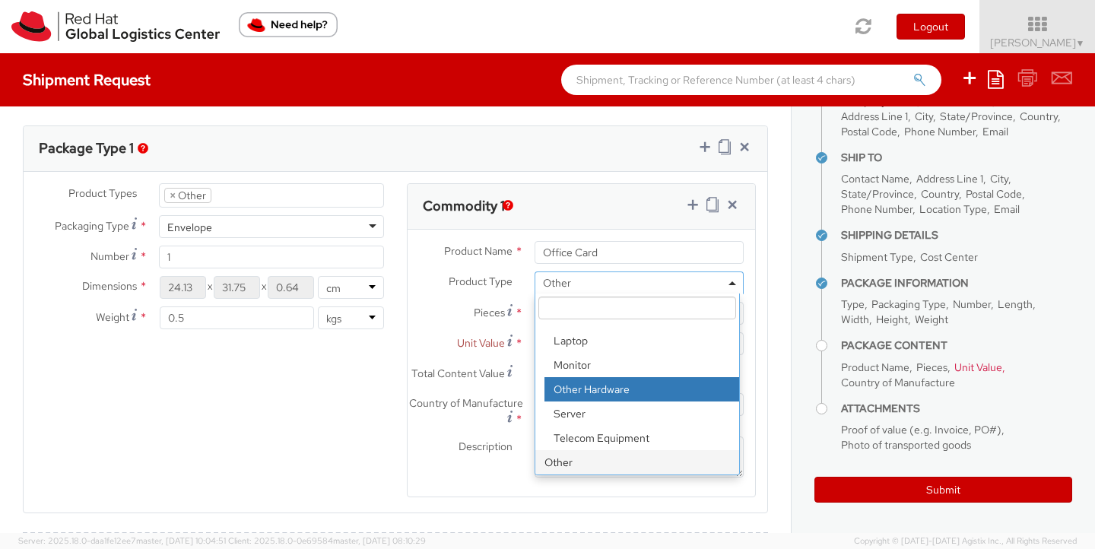
scroll to position [739, 0]
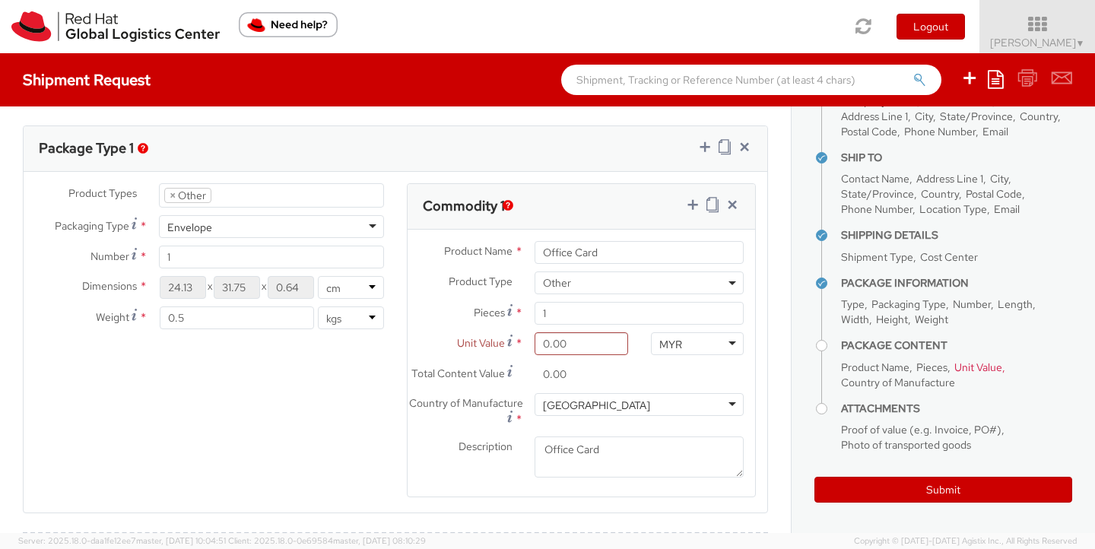
click at [359, 434] on div "Product Types * Documents Docking Station Laptop Monitor Other Hardware Server …" at bounding box center [396, 350] width 744 height 334
click at [586, 348] on input "0.00" at bounding box center [581, 343] width 93 height 23
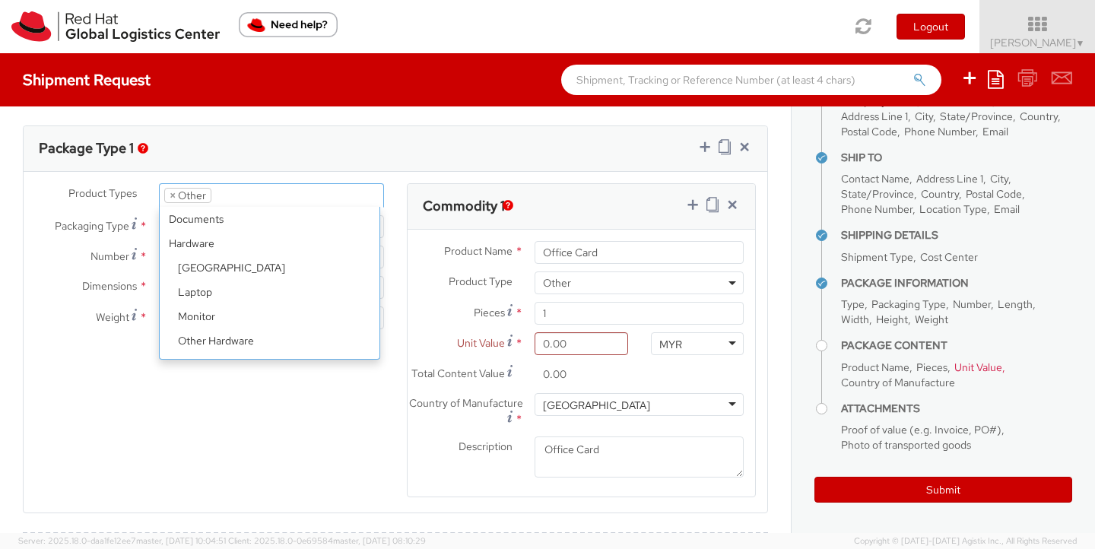
click at [203, 191] on li "× Other" at bounding box center [187, 195] width 47 height 15
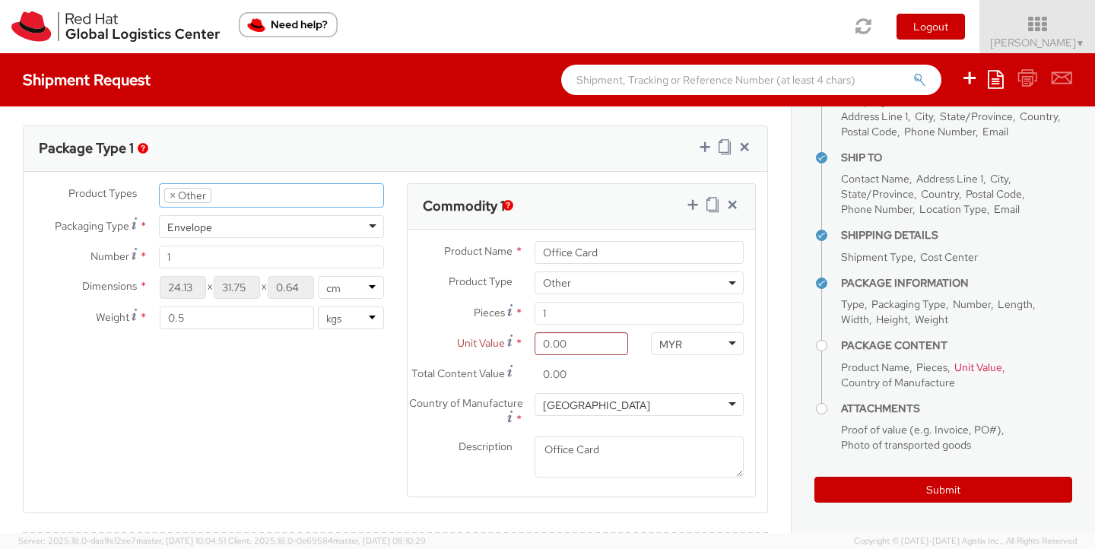
click at [202, 192] on li "× Other" at bounding box center [187, 195] width 47 height 15
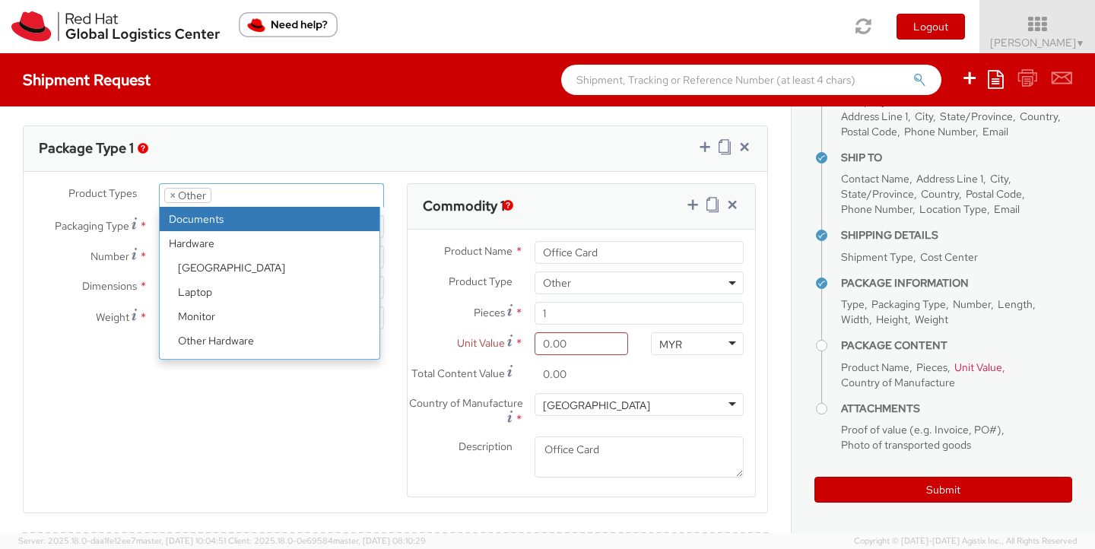
select select "DOCUMENT"
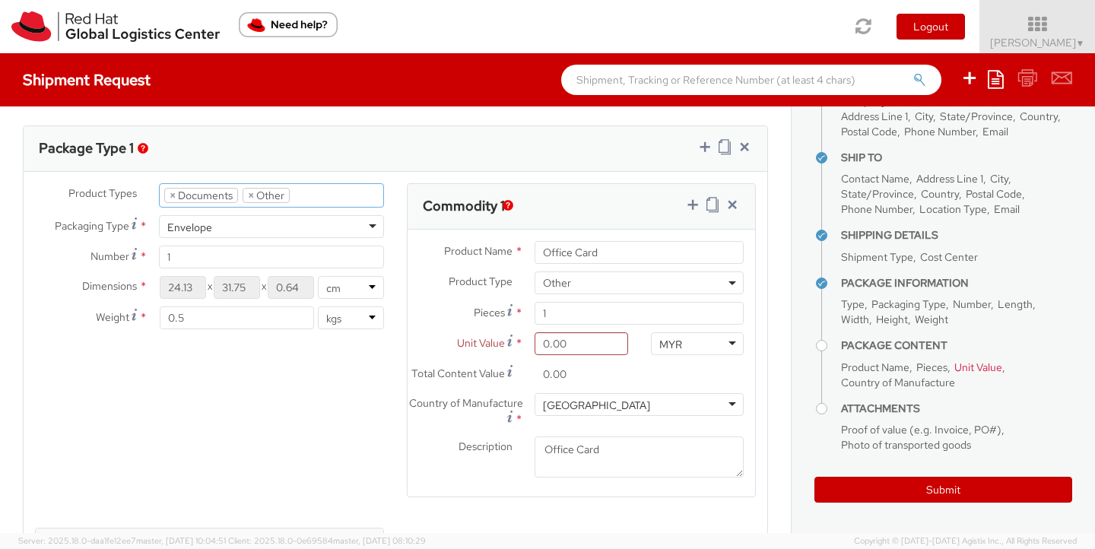
click at [257, 194] on li "× Other" at bounding box center [266, 195] width 47 height 15
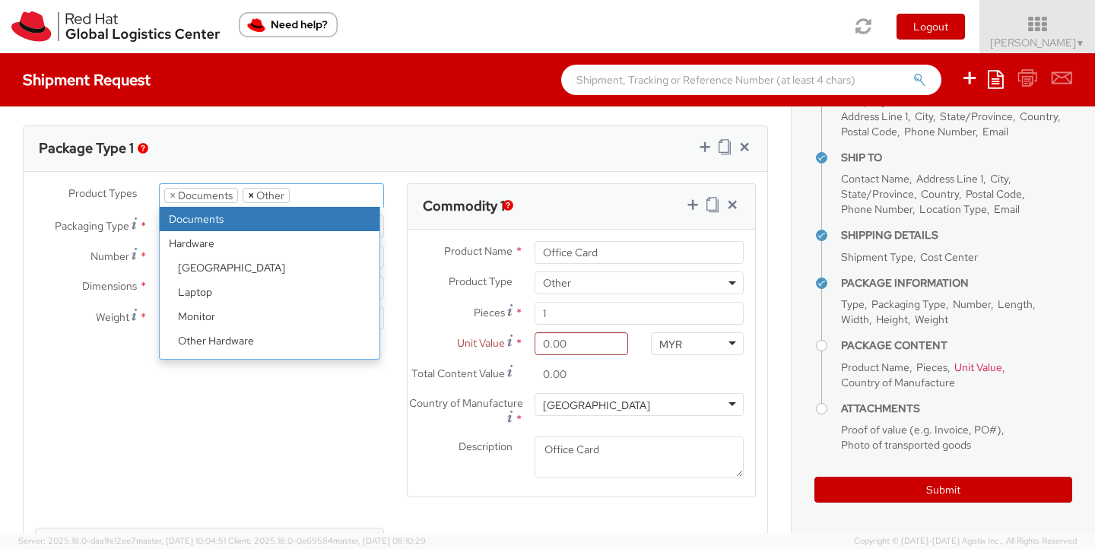
click at [252, 195] on span "×" at bounding box center [251, 196] width 6 height 14
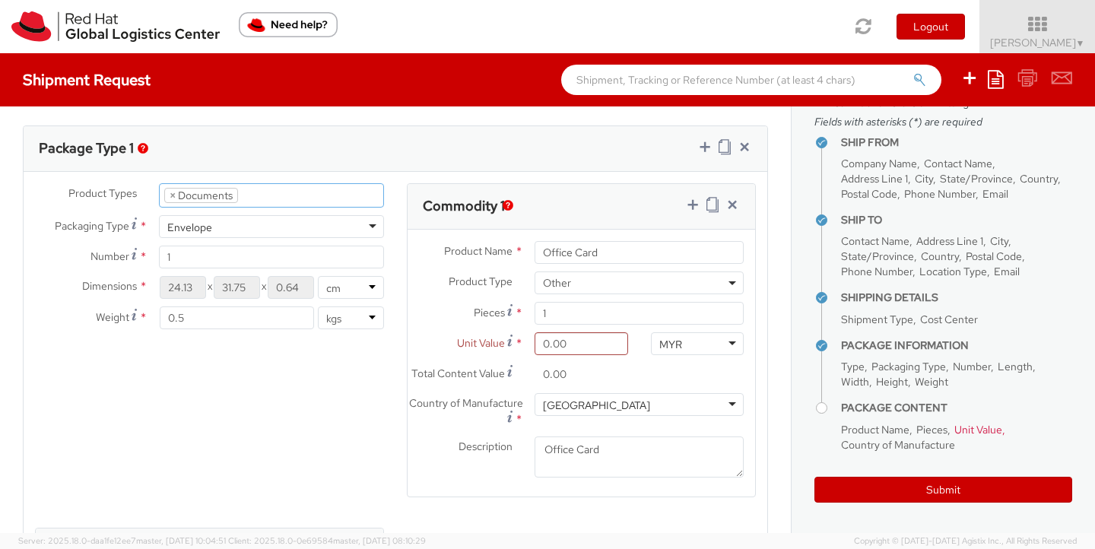
scroll to position [70, 0]
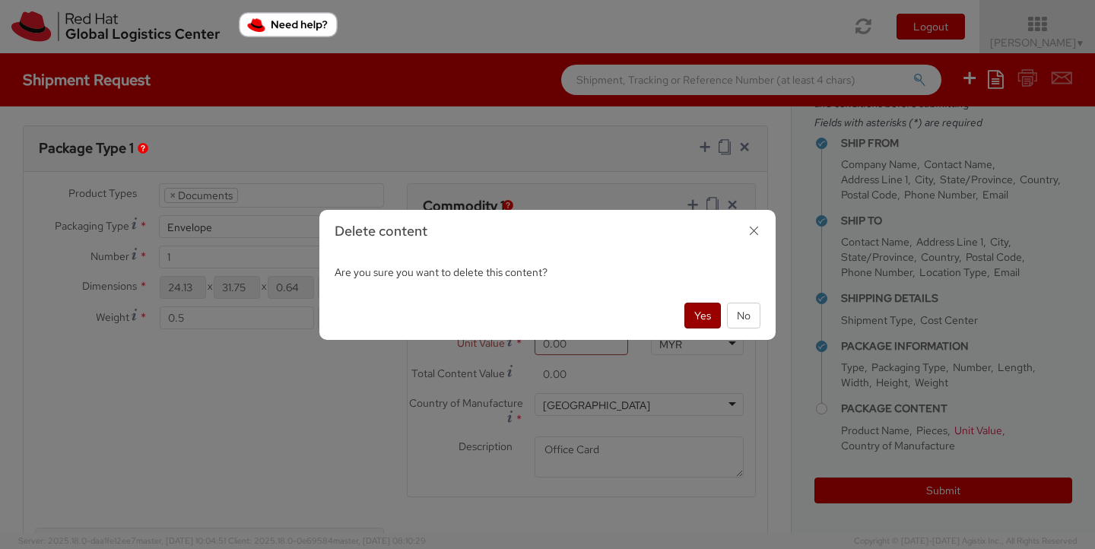
click at [703, 318] on button "Yes" at bounding box center [702, 316] width 37 height 26
type input "Documents"
select select "DOCUMENT"
type input "1.00"
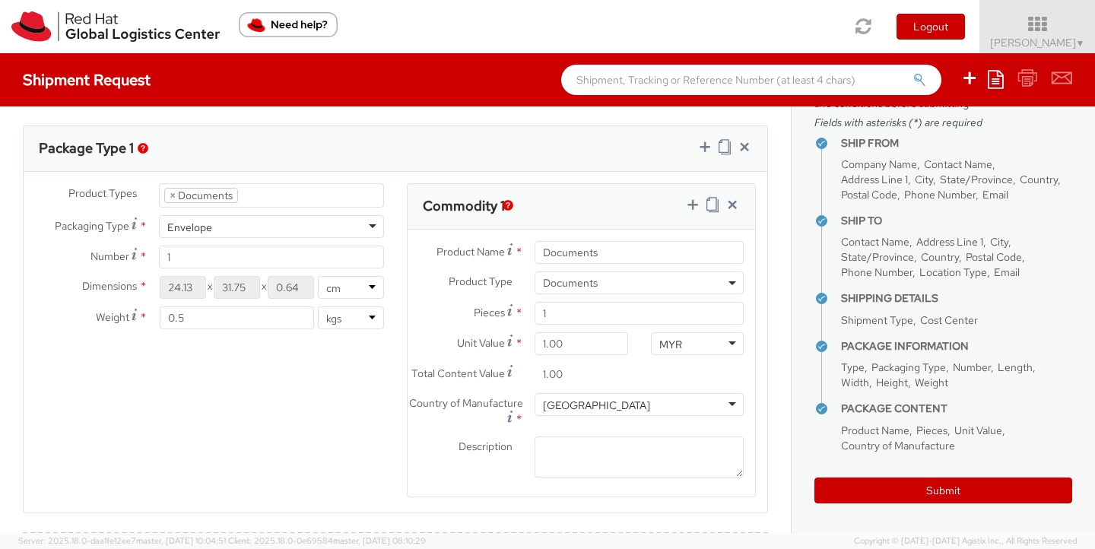
drag, startPoint x: 199, startPoint y: 370, endPoint x: 195, endPoint y: 279, distance: 90.6
click at [199, 367] on div "Product Types * Documents Docking Station Laptop Monitor Other Hardware Server …" at bounding box center [396, 350] width 744 height 334
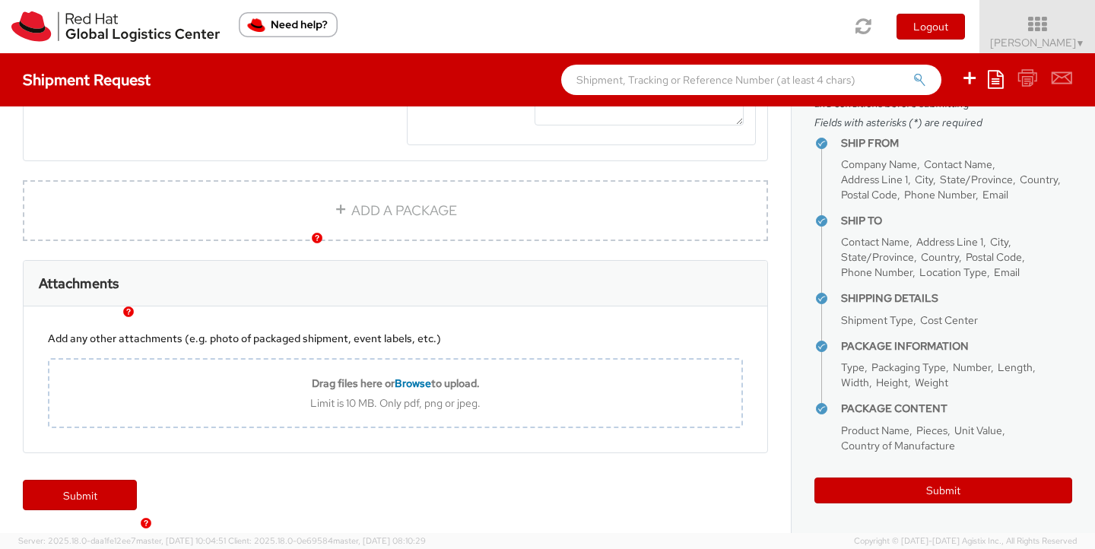
scroll to position [1104, 0]
click at [88, 494] on link "Submit" at bounding box center [80, 495] width 114 height 30
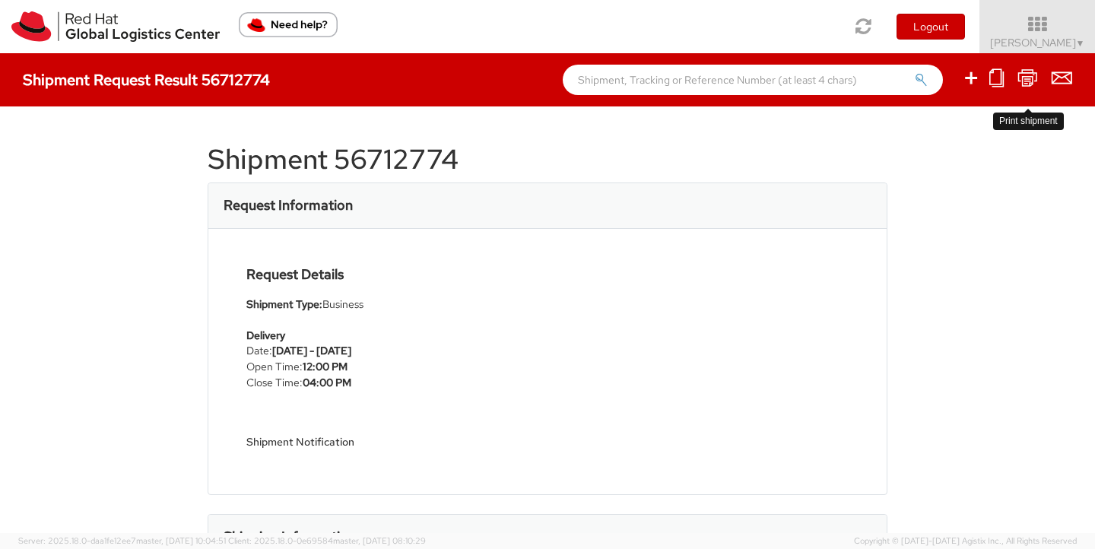
click at [1034, 80] on icon at bounding box center [1028, 77] width 21 height 19
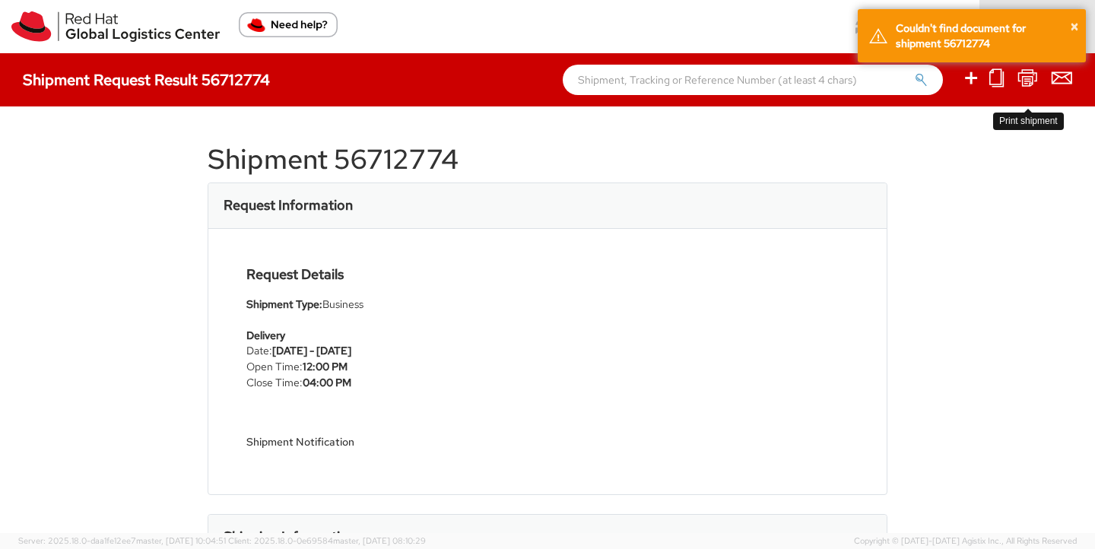
click at [1025, 80] on icon at bounding box center [1028, 77] width 21 height 19
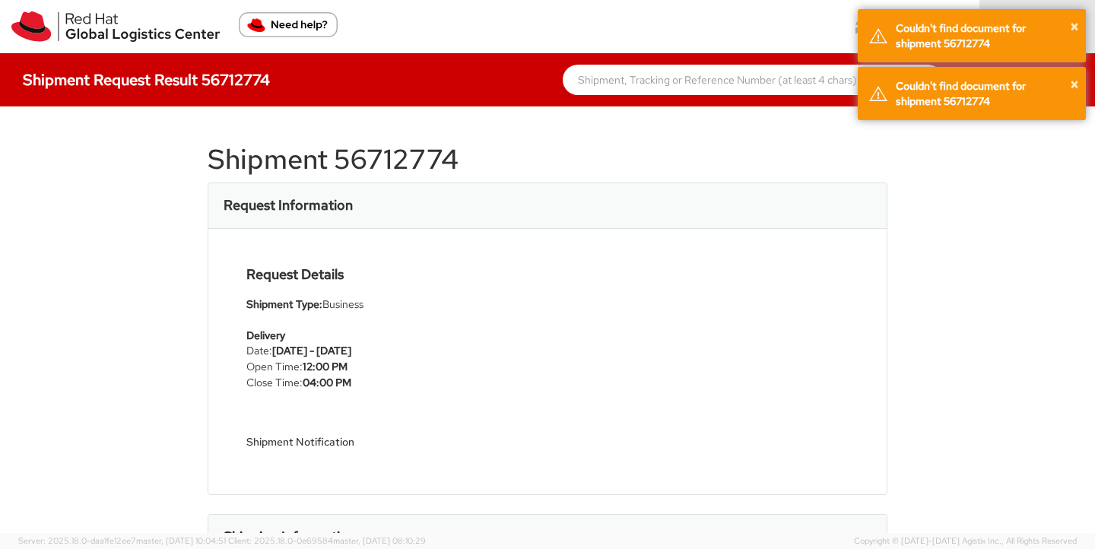
click at [981, 210] on div "Shipment 56712774 Request Information Request Details Shipment Type: Business D…" at bounding box center [547, 319] width 1095 height 427
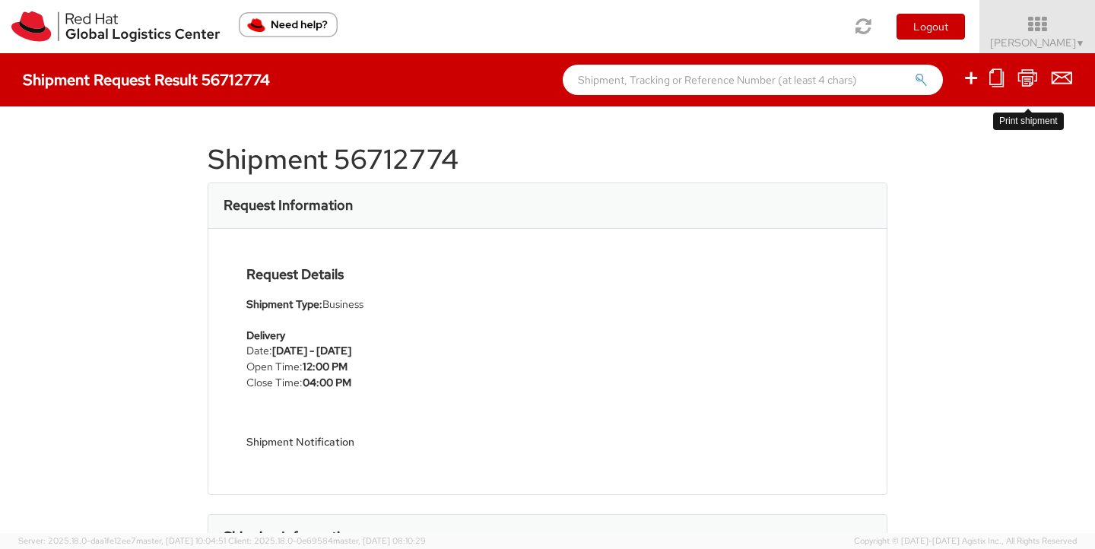
click at [1027, 81] on icon at bounding box center [1028, 77] width 21 height 19
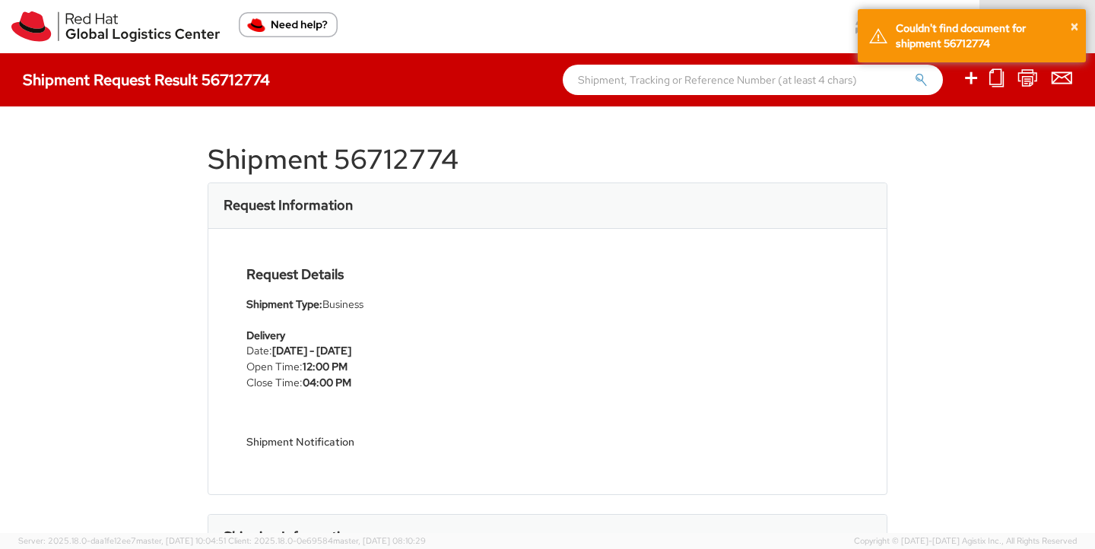
click at [999, 211] on div "Shipment 56712774 Request Information Request Details Shipment Type: Business D…" at bounding box center [547, 319] width 1095 height 427
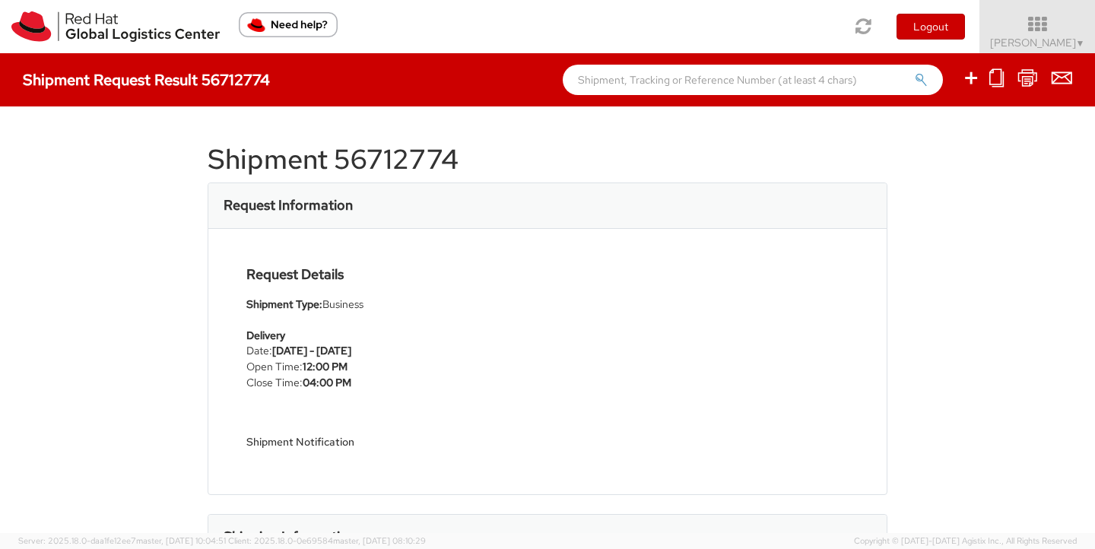
click at [980, 291] on div "Shipment 56712774 Request Information Request Details Shipment Type: Business D…" at bounding box center [547, 319] width 1095 height 427
click at [1001, 78] on icon at bounding box center [996, 77] width 14 height 19
select select
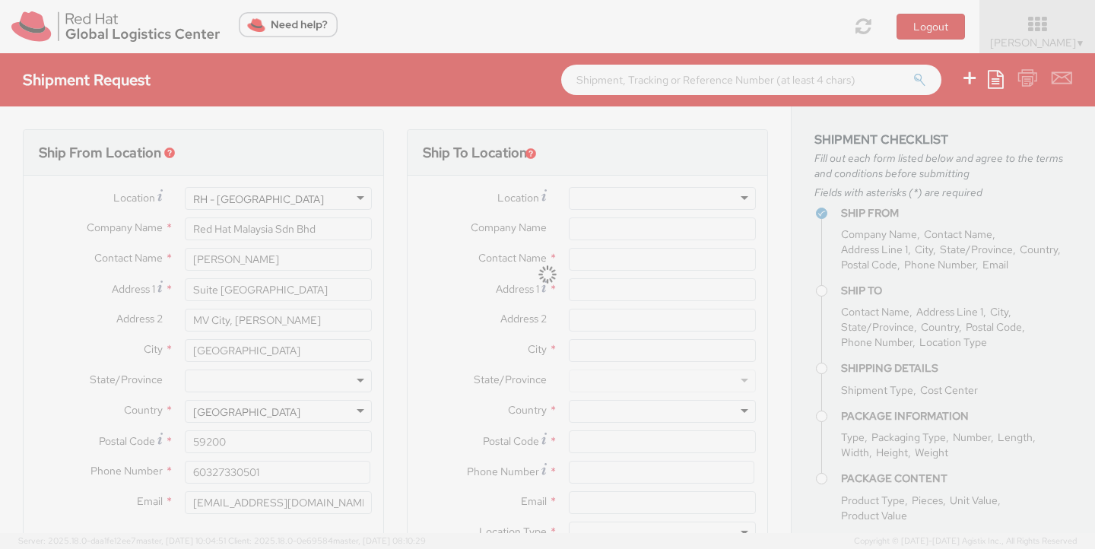
type input "PT. Red Hat Indonesia"
type input "Angrum Sari"
type input "Scbd, Jl. Jend. Sudirman No.52-53"
type input "Kebayoran Baru"
type input "JAKARTA"
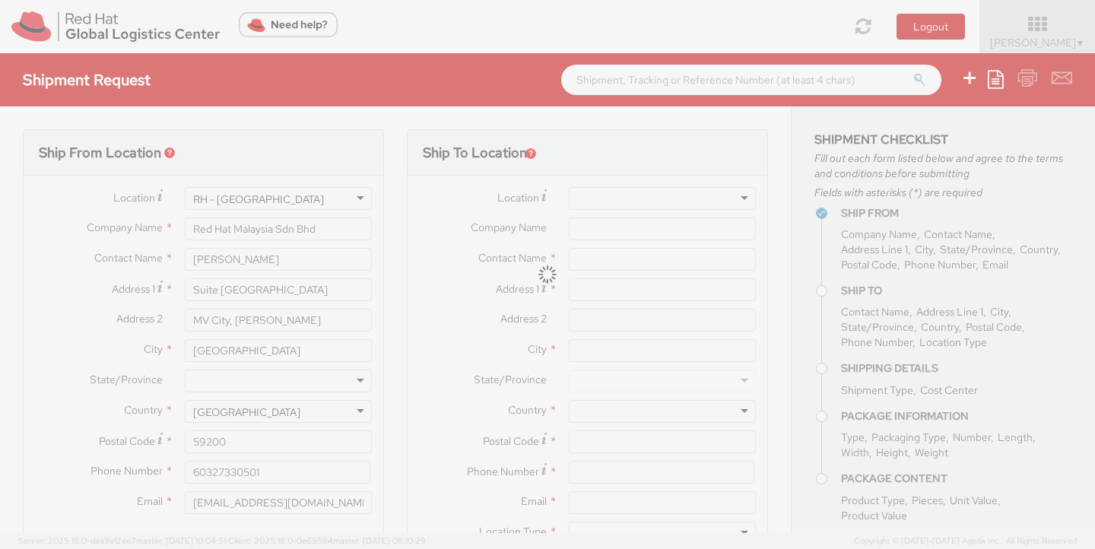
type input "12190"
type input "+62 21 50166868"
type input "asari@redhat.com"
type input "09/08/2025"
select select "DOCUMENT"
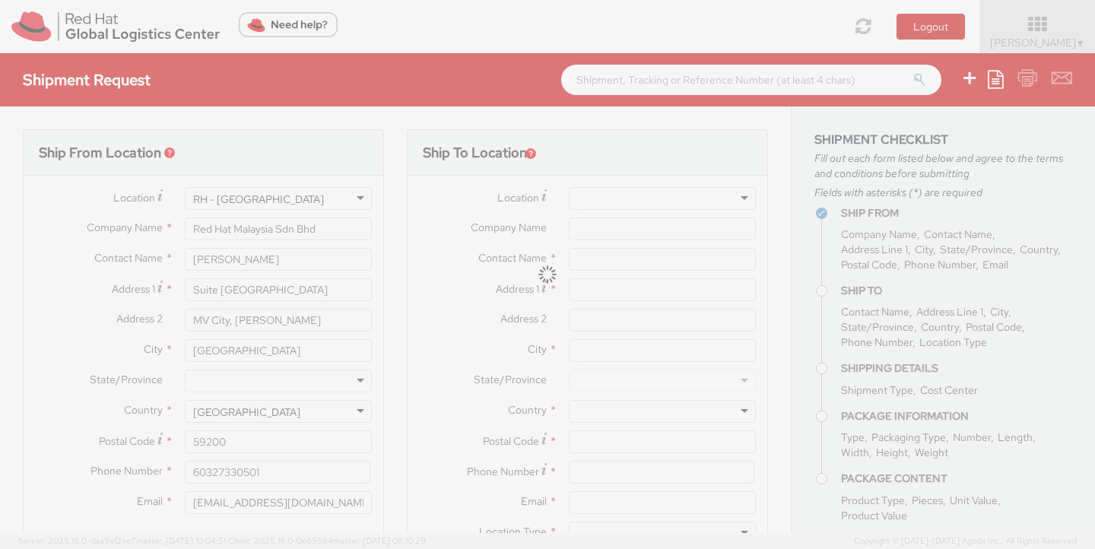
type input "1"
type input "24.13"
type input "31.75"
type input "0.64"
type input "0.5"
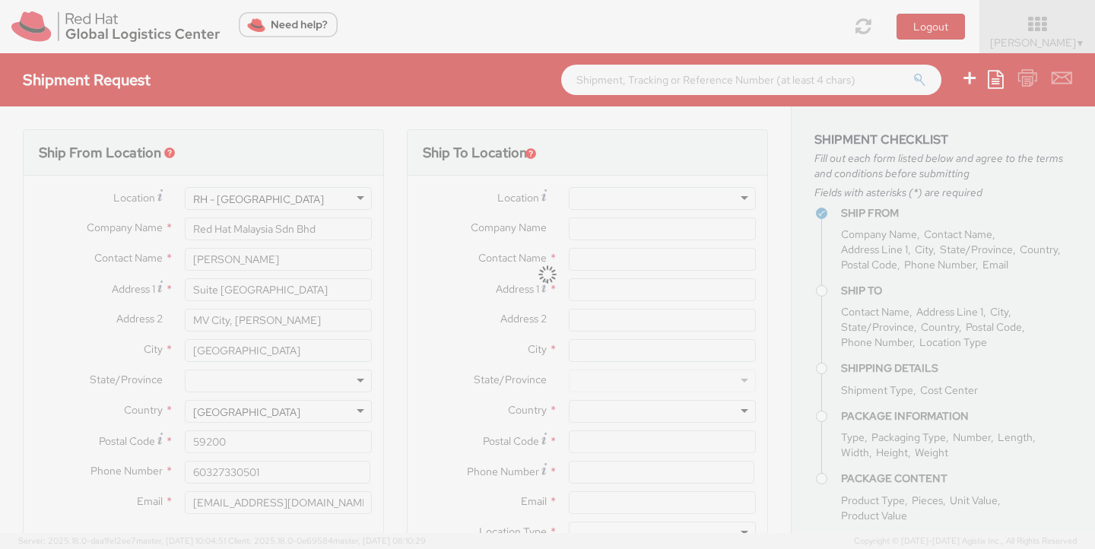
type input "Documents"
select select "DOCUMENT"
type input "1.00"
select select "490"
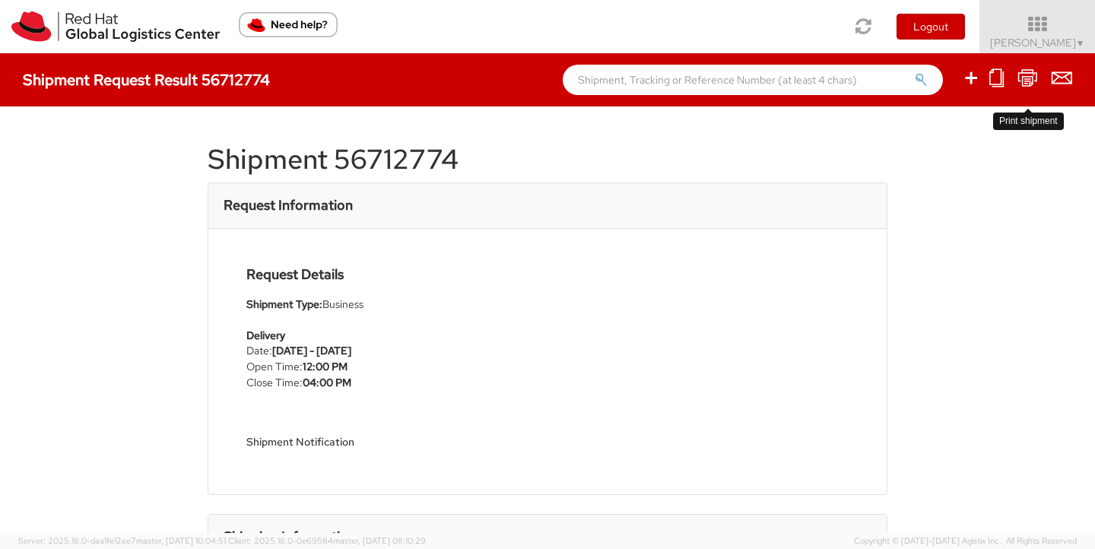
click at [1025, 80] on icon at bounding box center [1028, 77] width 21 height 19
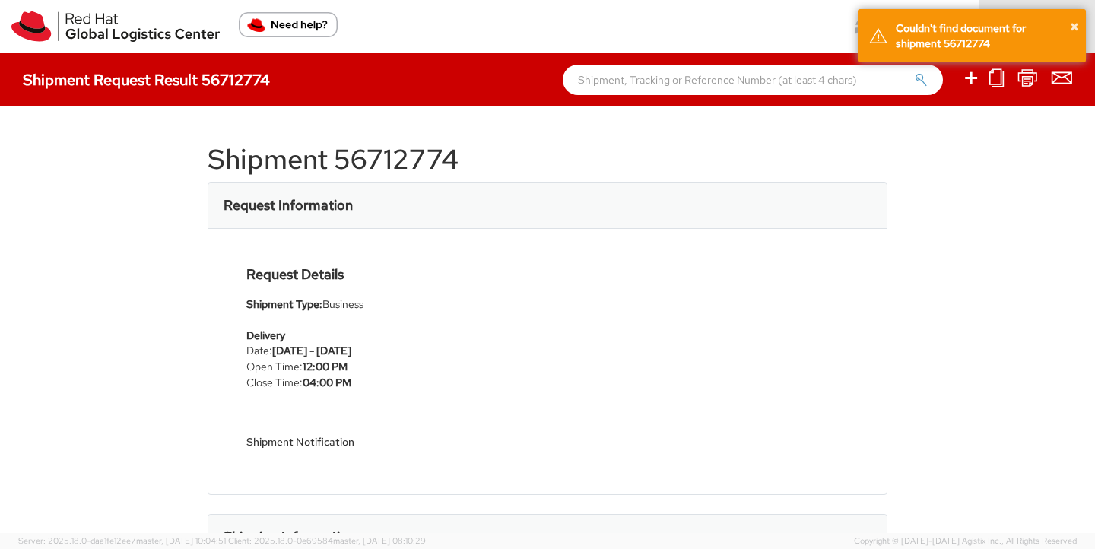
click at [991, 272] on div "Shipment 56712774 Request Information Request Details Shipment Type: Business D…" at bounding box center [547, 319] width 1095 height 427
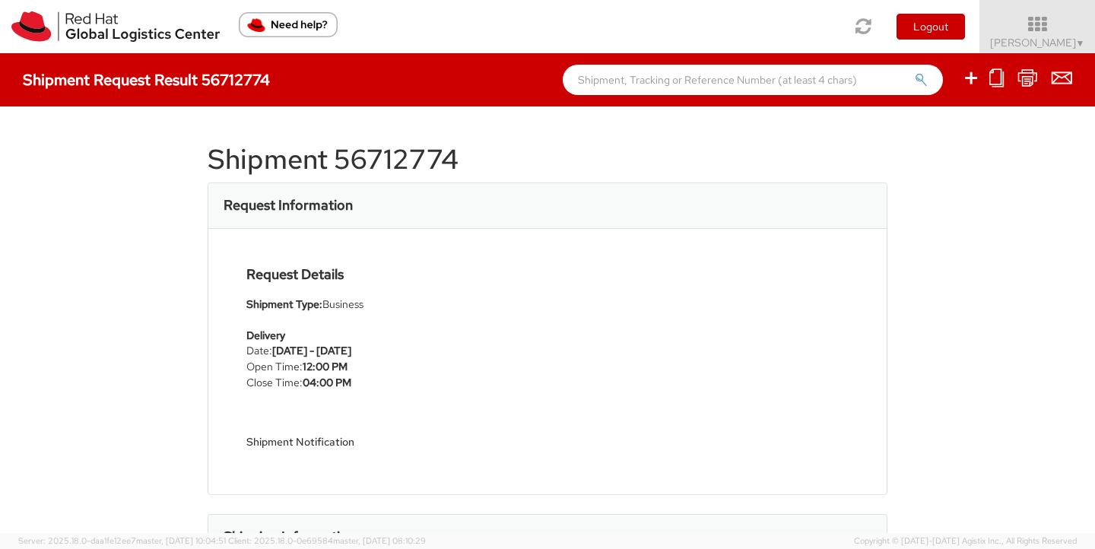
click at [935, 247] on div "Shipment 56712774 Request Information Request Details Shipment Type: Business D…" at bounding box center [547, 319] width 1095 height 427
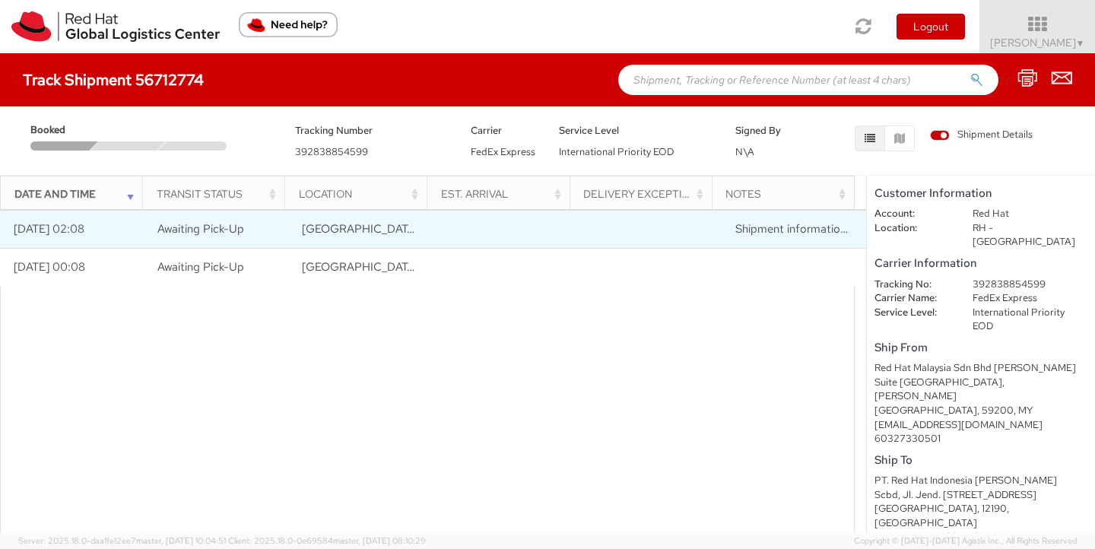
click at [96, 234] on td "09/04/2025 02:08" at bounding box center [72, 230] width 145 height 38
click at [316, 230] on span "KUALA LUMPUR, MY" at bounding box center [372, 228] width 140 height 15
click at [347, 227] on span "KUALA LUMPUR, MY" at bounding box center [372, 228] width 140 height 15
click at [215, 229] on span "Awaiting Pick-Up" at bounding box center [200, 228] width 87 height 15
click at [360, 228] on span "KUALA LUMPUR, MY" at bounding box center [372, 228] width 140 height 15
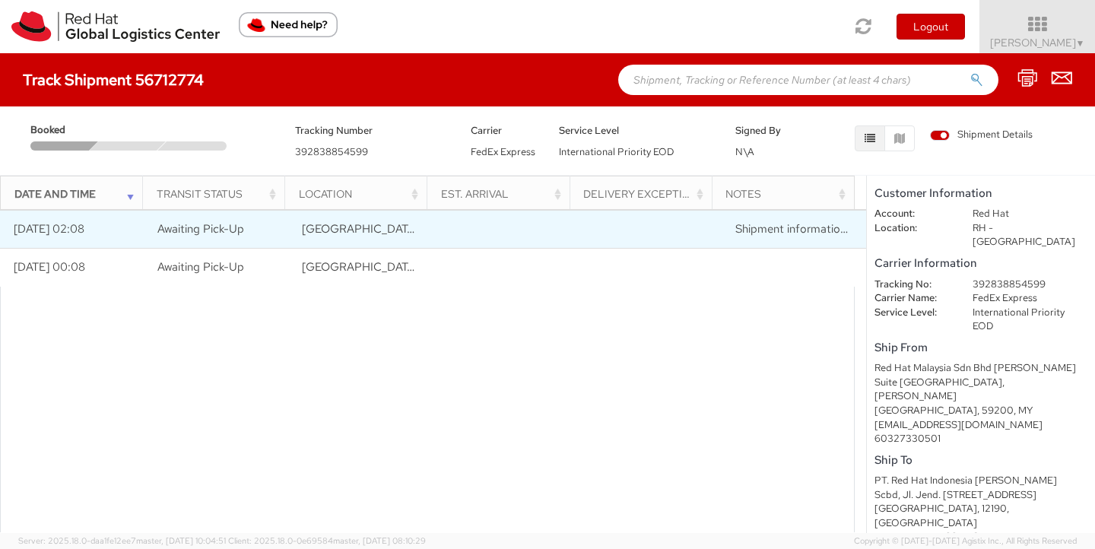
drag, startPoint x: 348, startPoint y: 225, endPoint x: 268, endPoint y: 232, distance: 80.9
click at [348, 225] on span "KUALA LUMPUR, MY" at bounding box center [372, 228] width 140 height 15
click at [804, 230] on span "Shipment information sent to FedEx" at bounding box center [827, 228] width 185 height 15
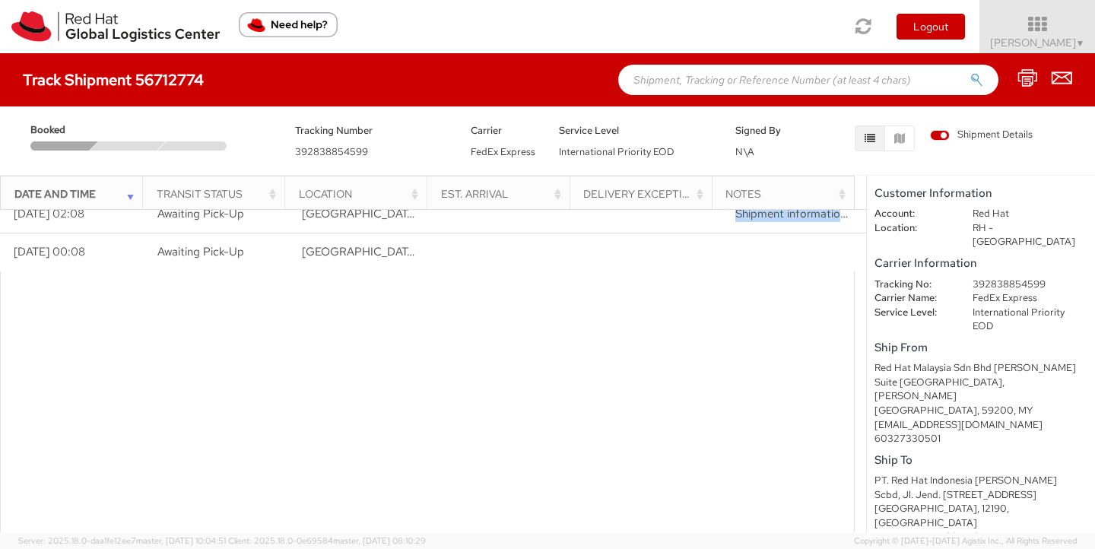
scroll to position [56, 0]
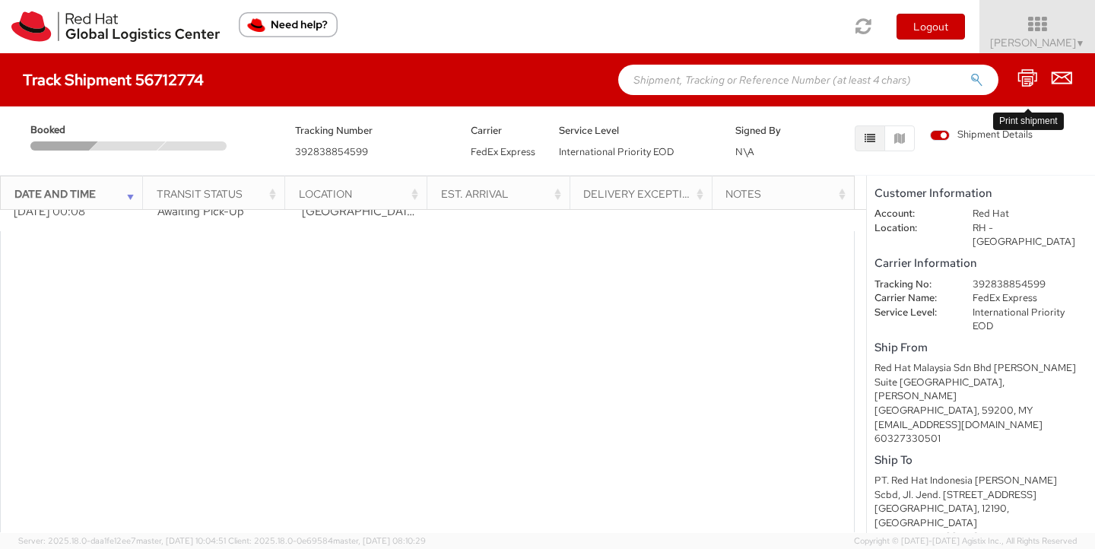
click at [1025, 78] on icon at bounding box center [1028, 77] width 21 height 19
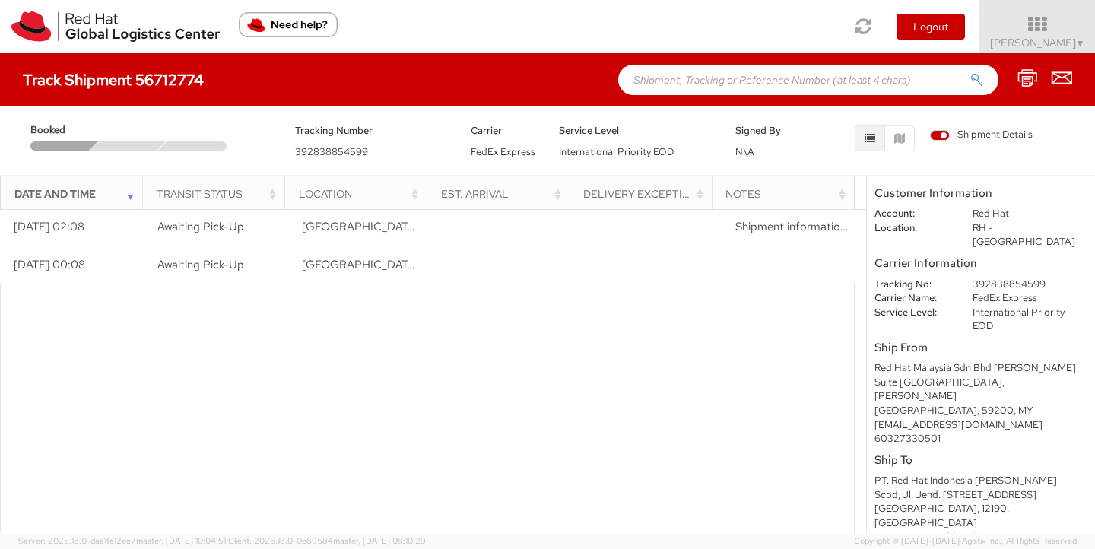
scroll to position [0, 0]
